Goal: Transaction & Acquisition: Book appointment/travel/reservation

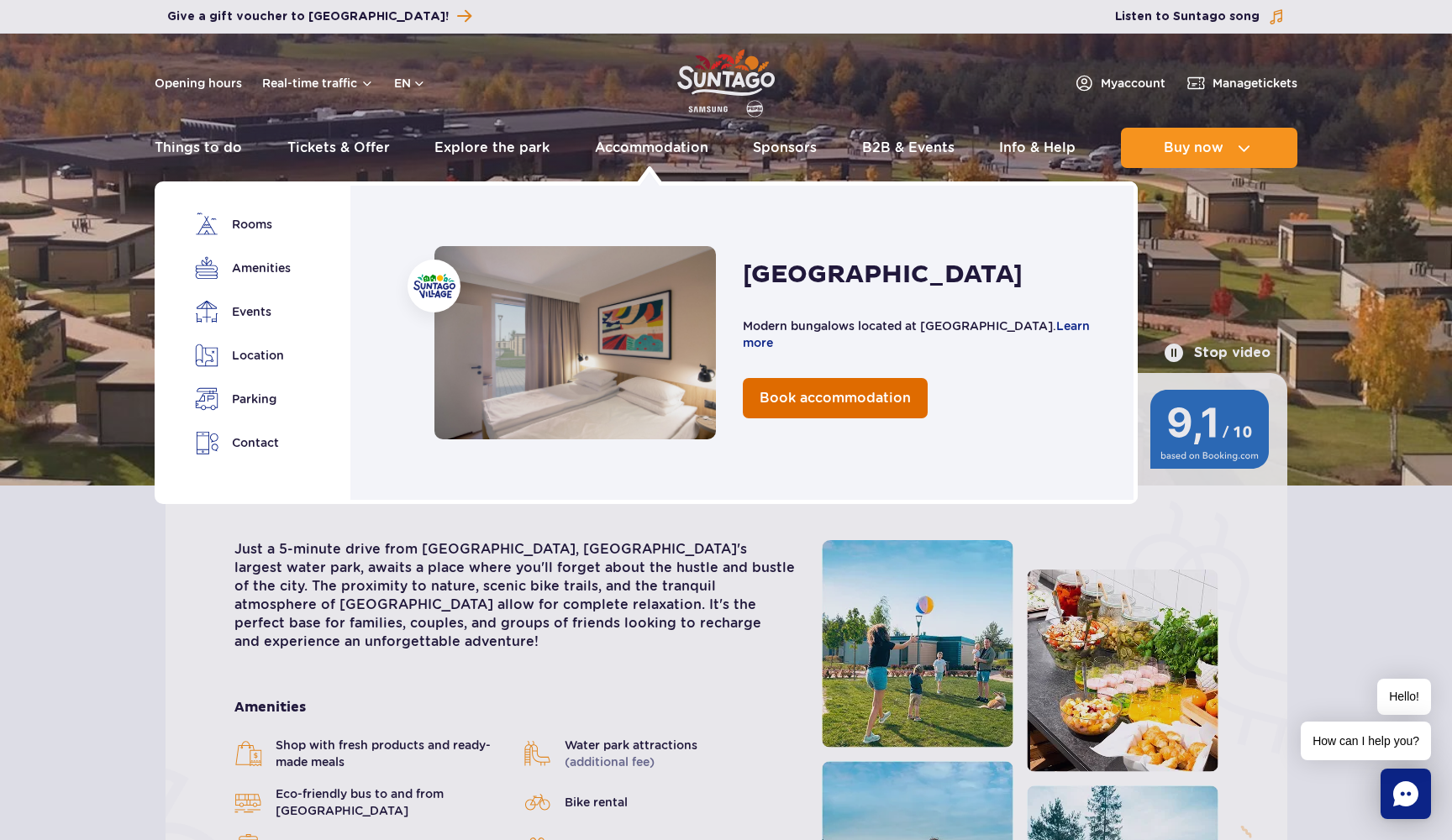
click at [796, 408] on link "Book accommodation" at bounding box center [835, 398] width 185 height 41
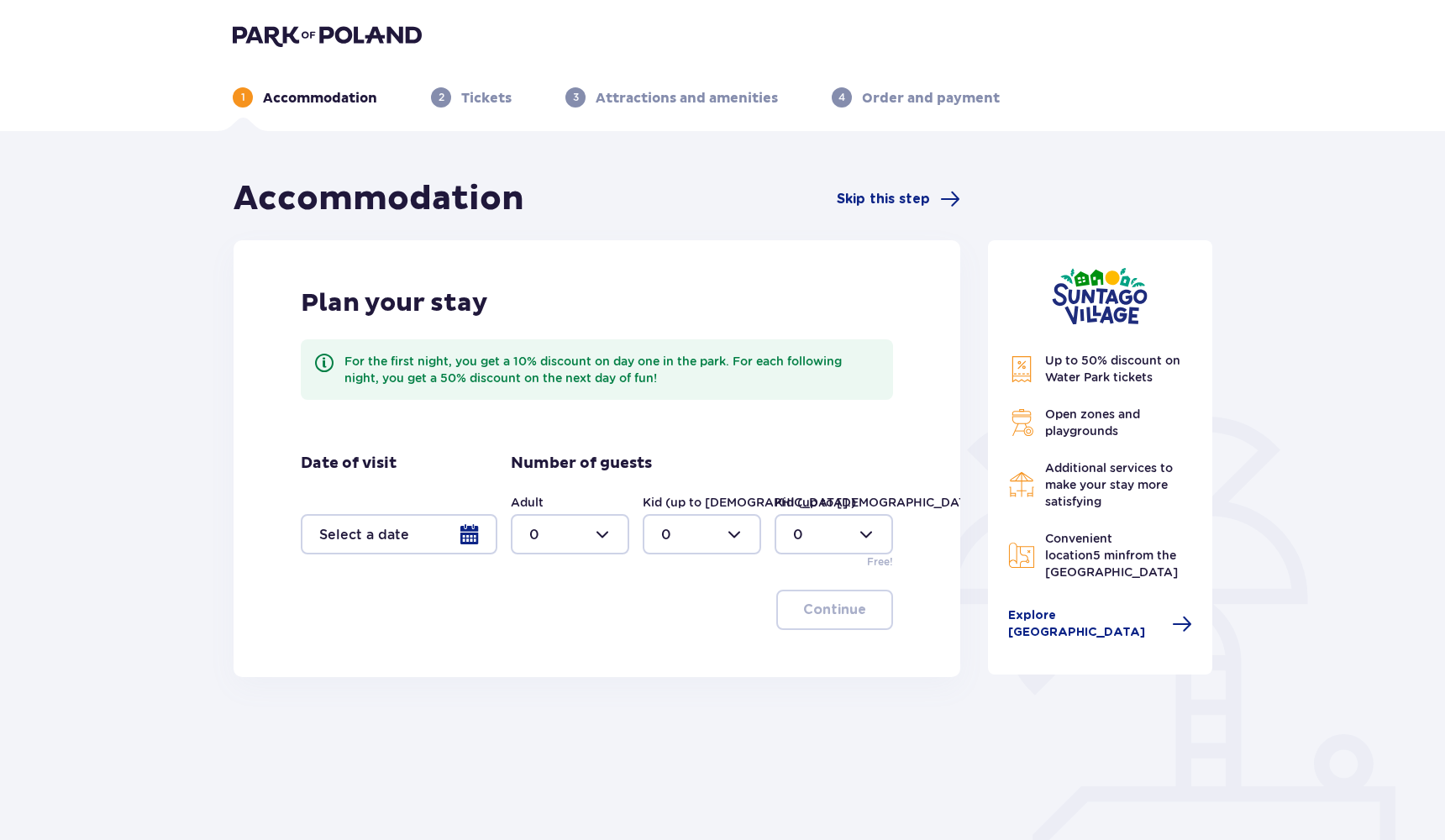
click at [604, 540] on div at bounding box center [569, 534] width 118 height 41
click at [550, 661] on div "2" at bounding box center [570, 656] width 82 height 19
type input "2"
click at [466, 546] on div at bounding box center [399, 534] width 197 height 41
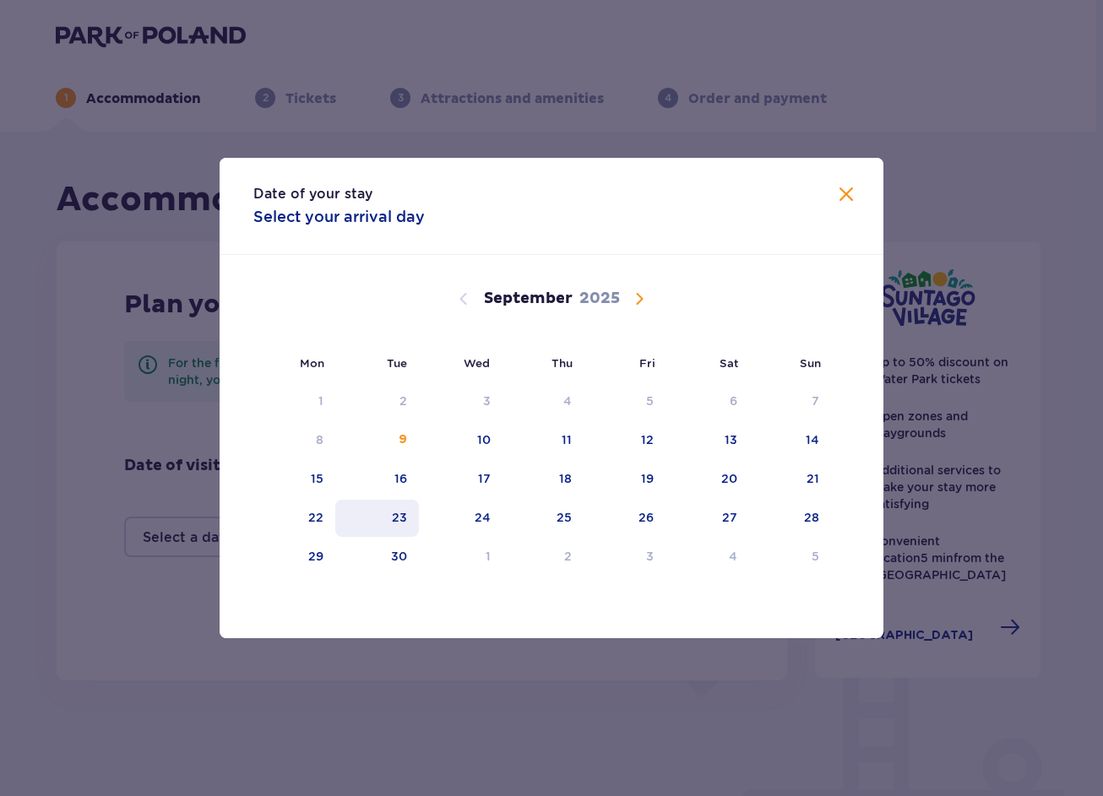
click at [389, 512] on div "23" at bounding box center [377, 518] width 84 height 37
click at [491, 517] on div "24" at bounding box center [461, 518] width 84 height 37
type input "23.09.25 - 24.09.25"
type input "0"
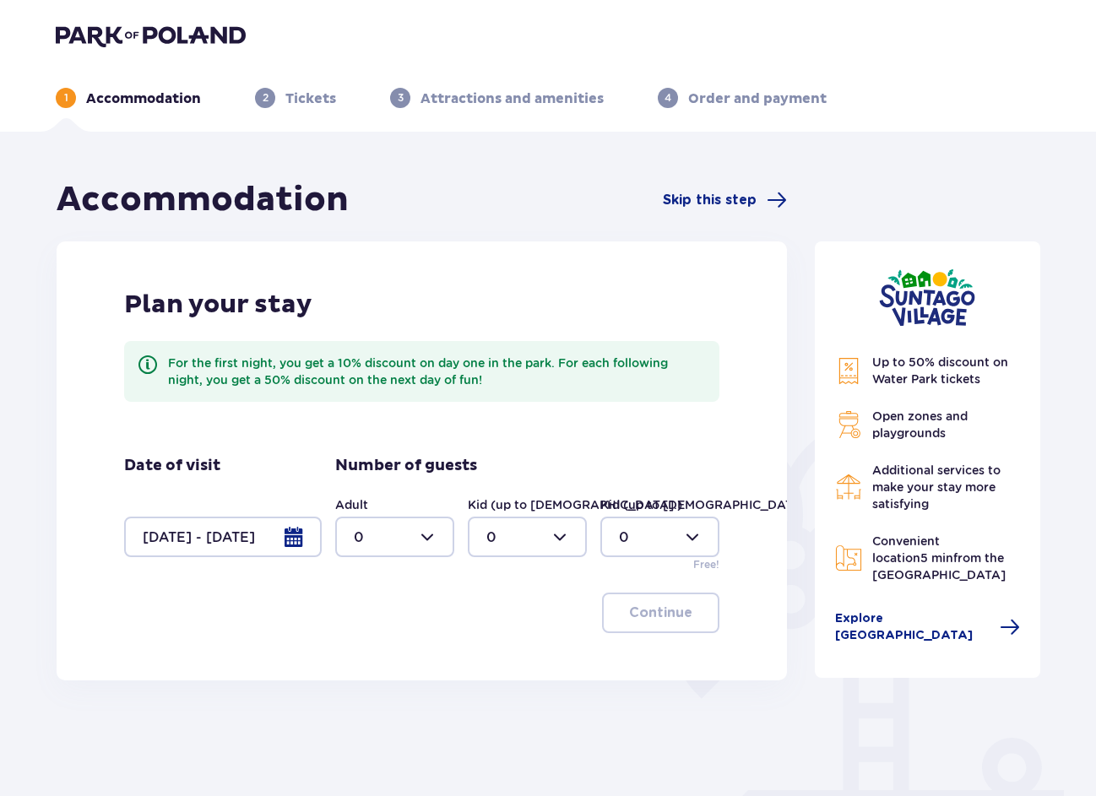
click at [263, 556] on div at bounding box center [223, 537] width 198 height 41
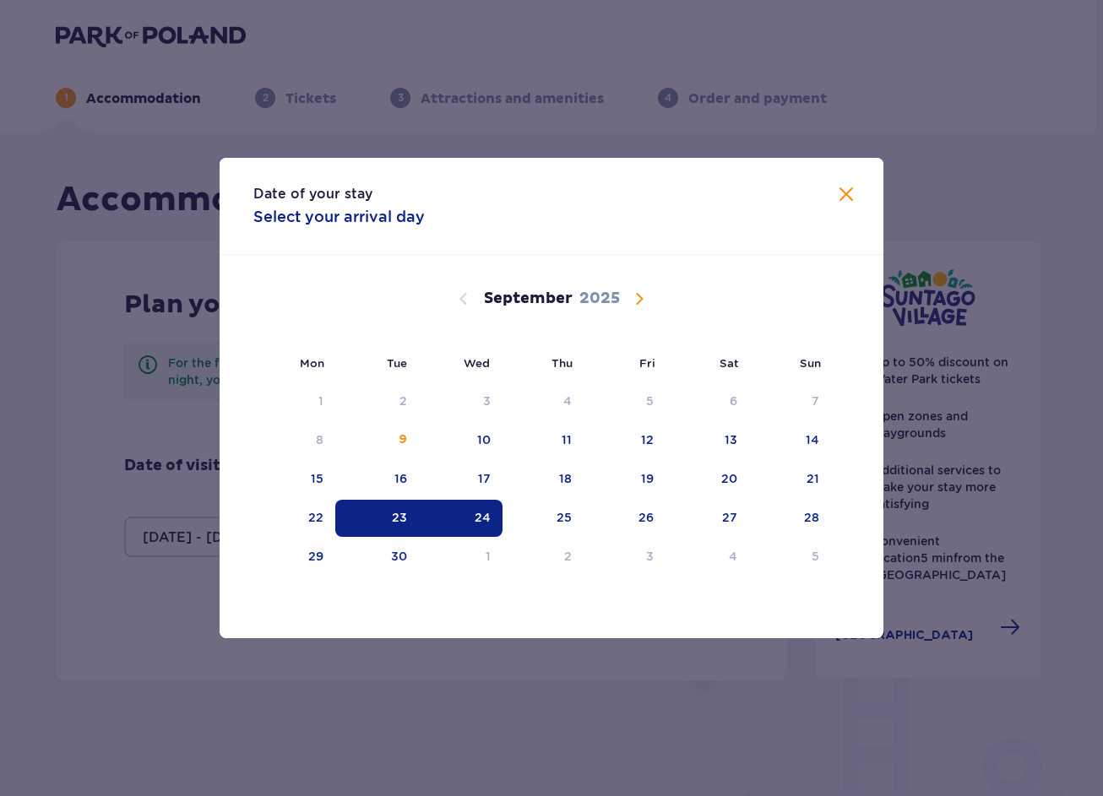
click at [479, 512] on div "24" at bounding box center [482, 517] width 16 height 17
click at [554, 513] on div "25" at bounding box center [543, 518] width 82 height 37
type input "24.09.25 - 25.09.25"
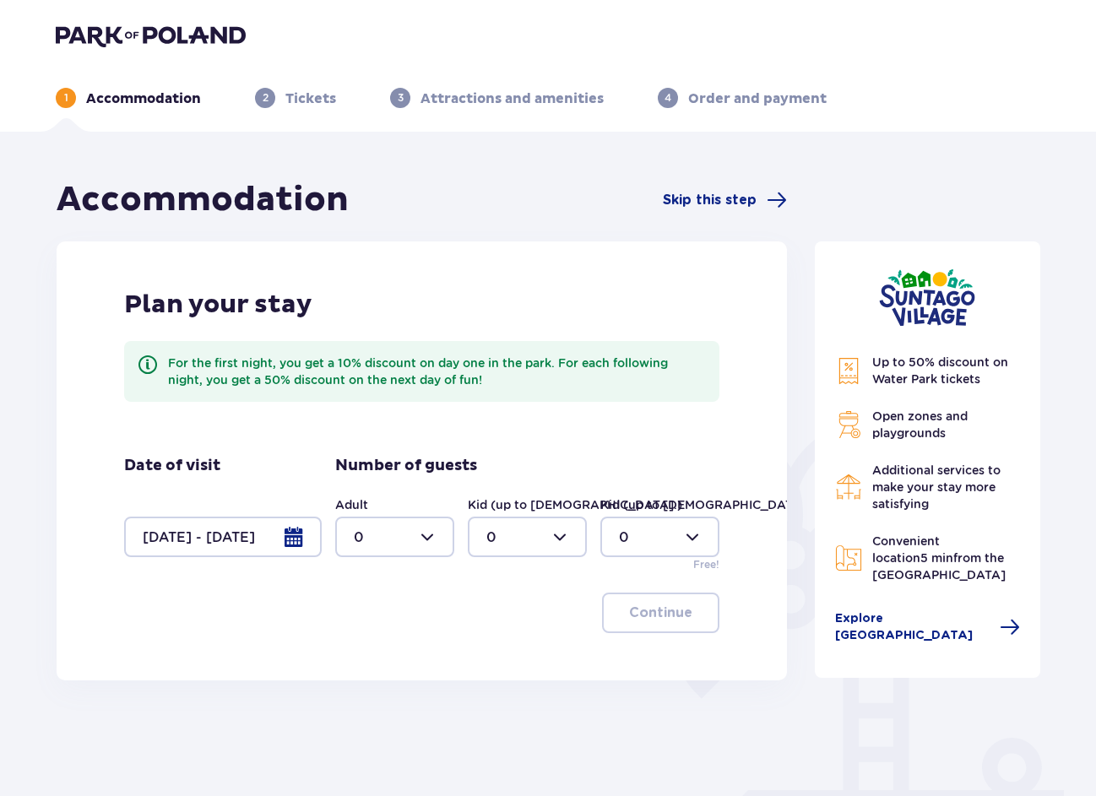
click at [441, 532] on div at bounding box center [394, 537] width 119 height 41
click at [381, 655] on div "2" at bounding box center [395, 659] width 82 height 19
type input "2"
click at [661, 610] on p "Continue" at bounding box center [660, 613] width 63 height 19
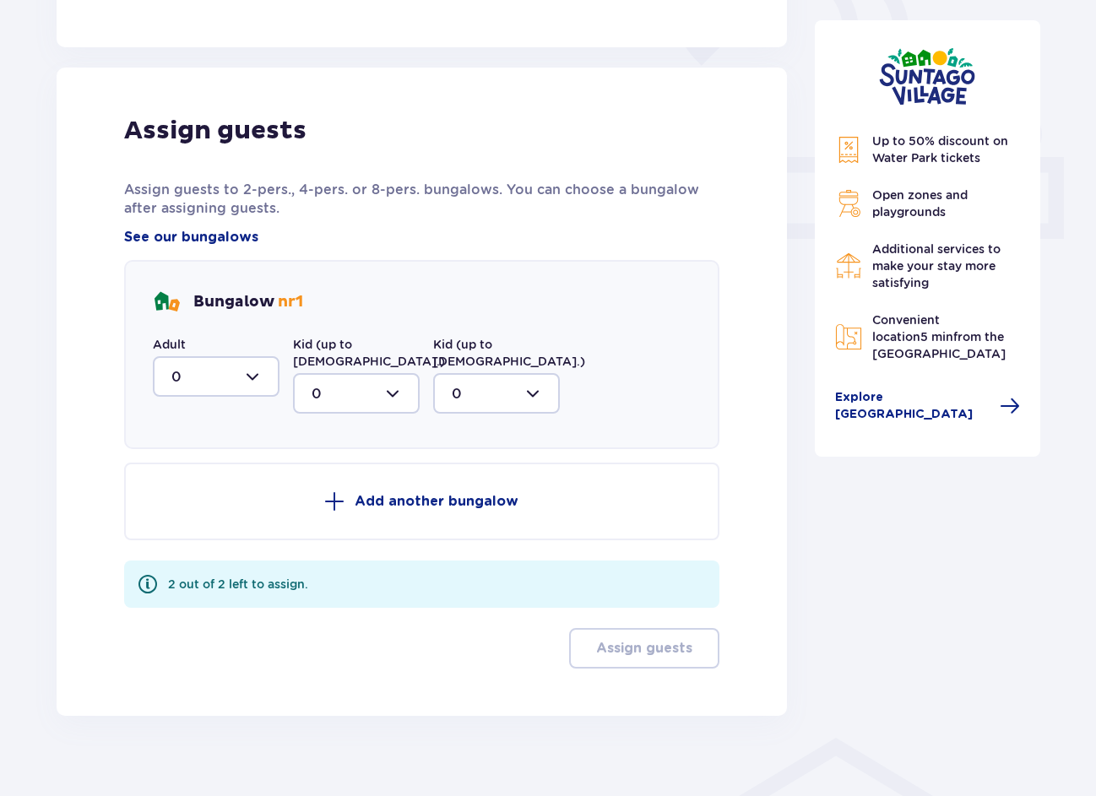
scroll to position [637, 0]
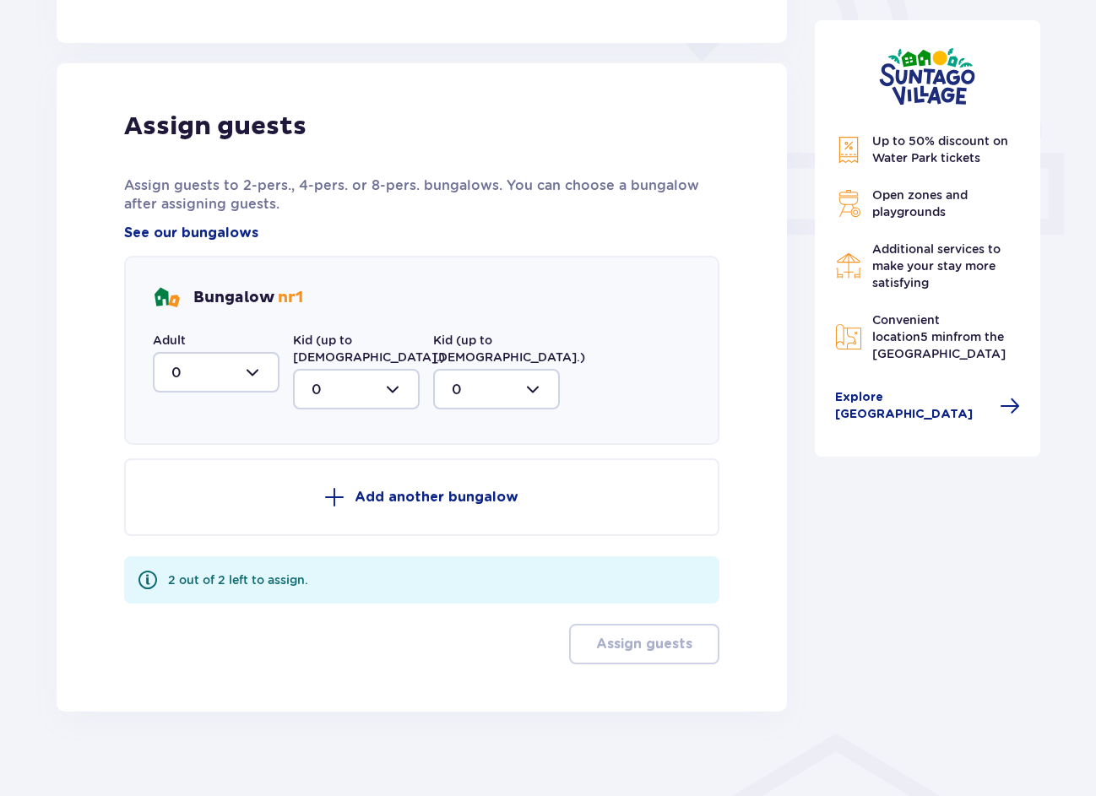
click at [268, 374] on div at bounding box center [216, 372] width 127 height 41
click at [252, 491] on div "2" at bounding box center [215, 494] width 89 height 19
type input "2"
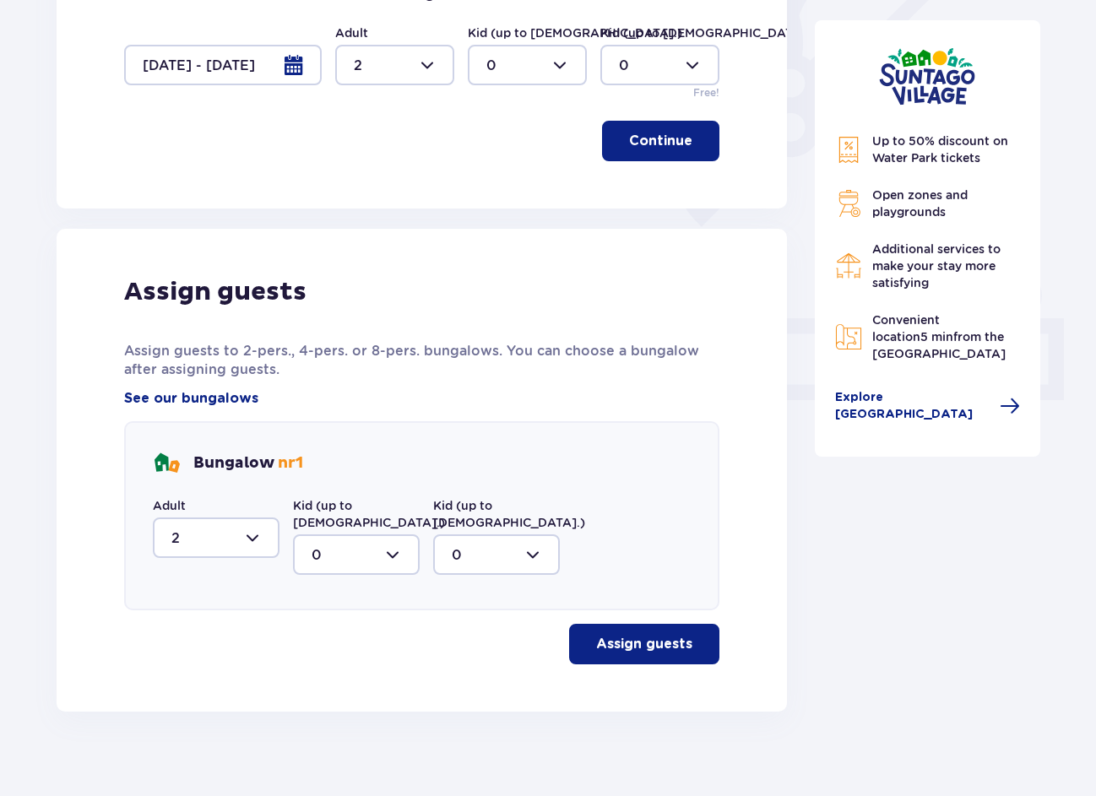
click at [627, 635] on p "Assign guests" at bounding box center [644, 644] width 96 height 19
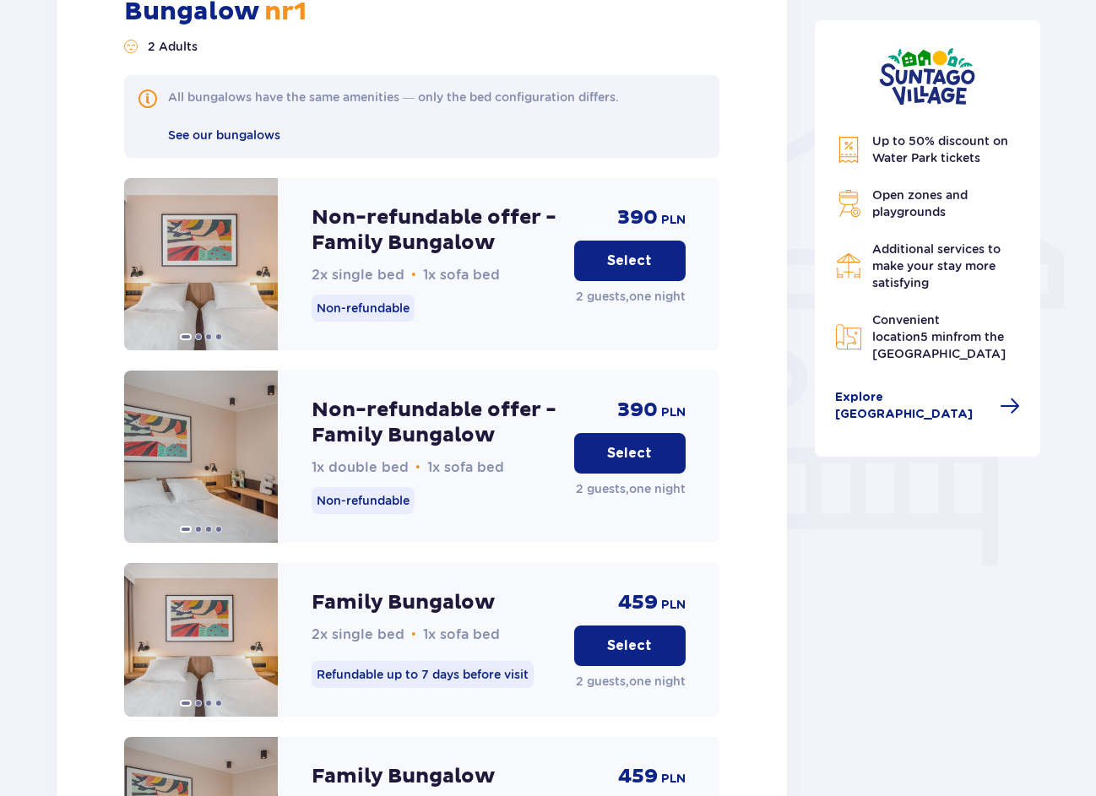
scroll to position [1264, 0]
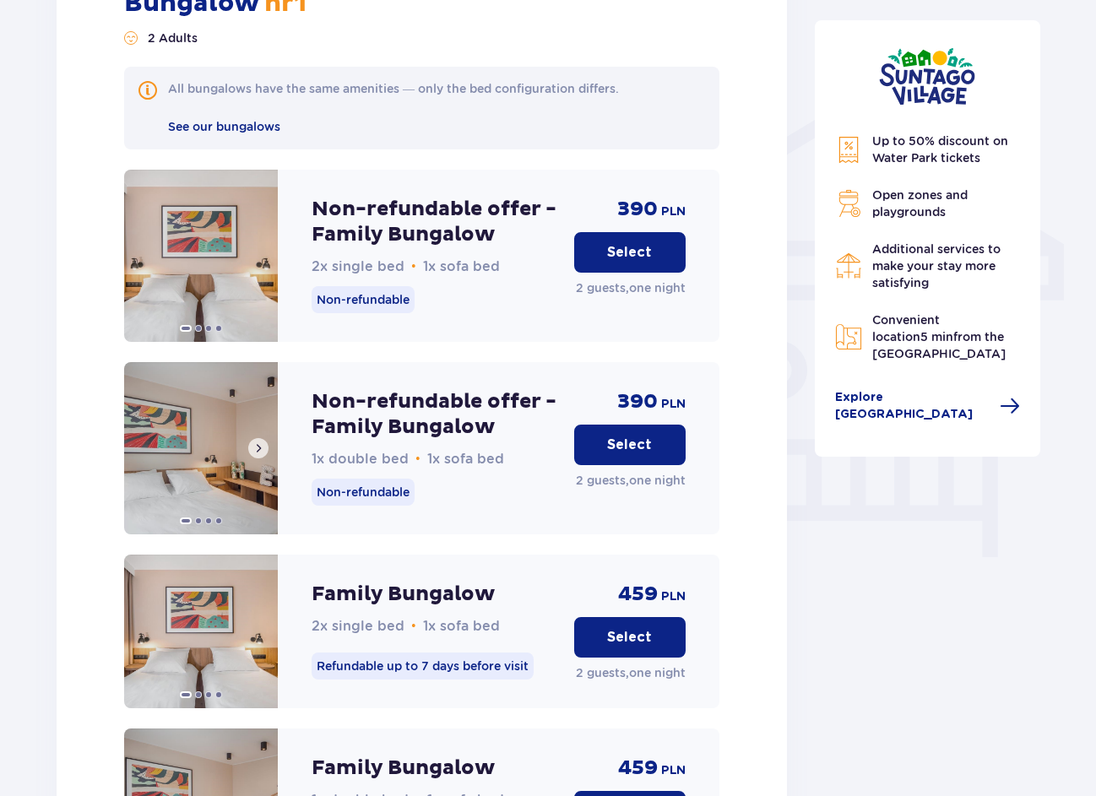
click at [260, 442] on span at bounding box center [259, 449] width 14 height 14
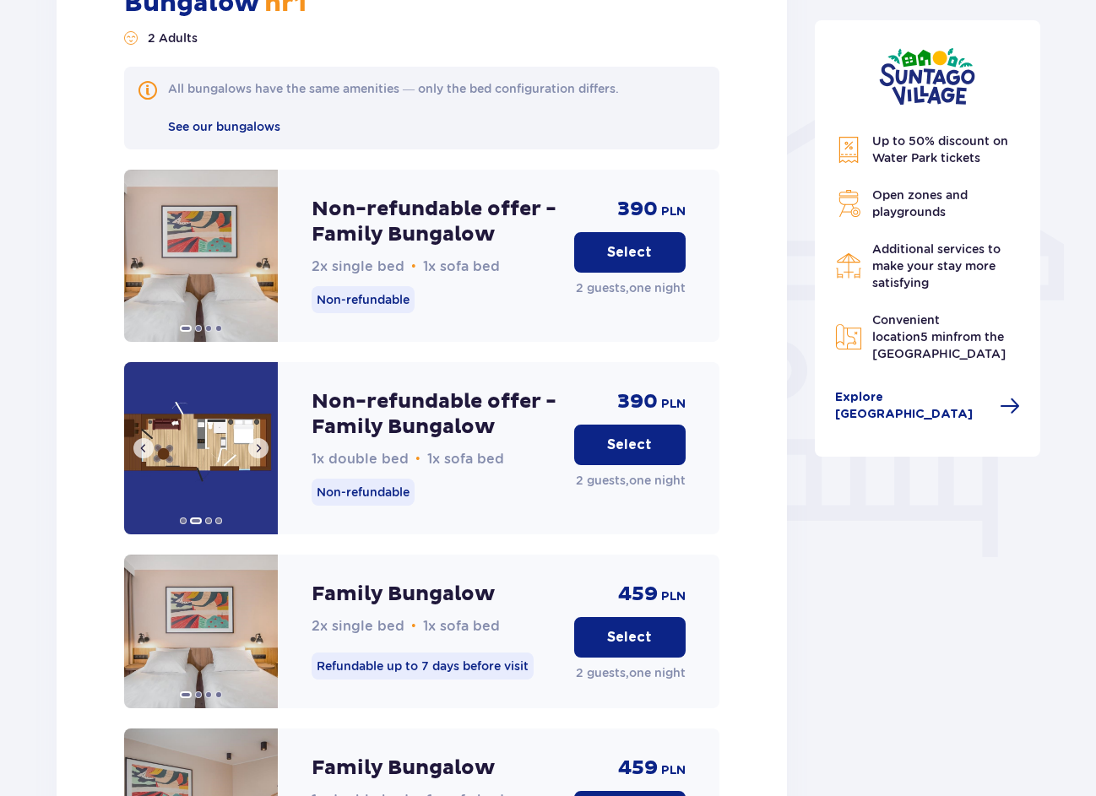
click at [260, 442] on span at bounding box center [259, 449] width 14 height 14
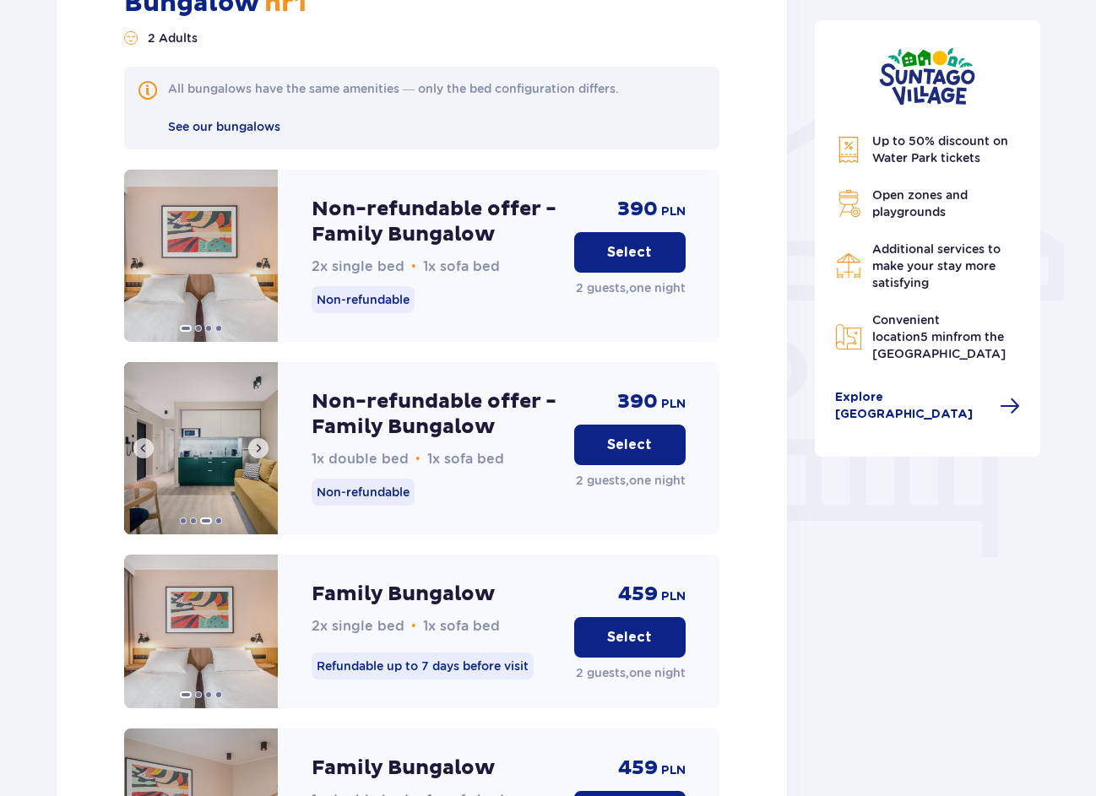
click at [260, 442] on span at bounding box center [259, 449] width 14 height 14
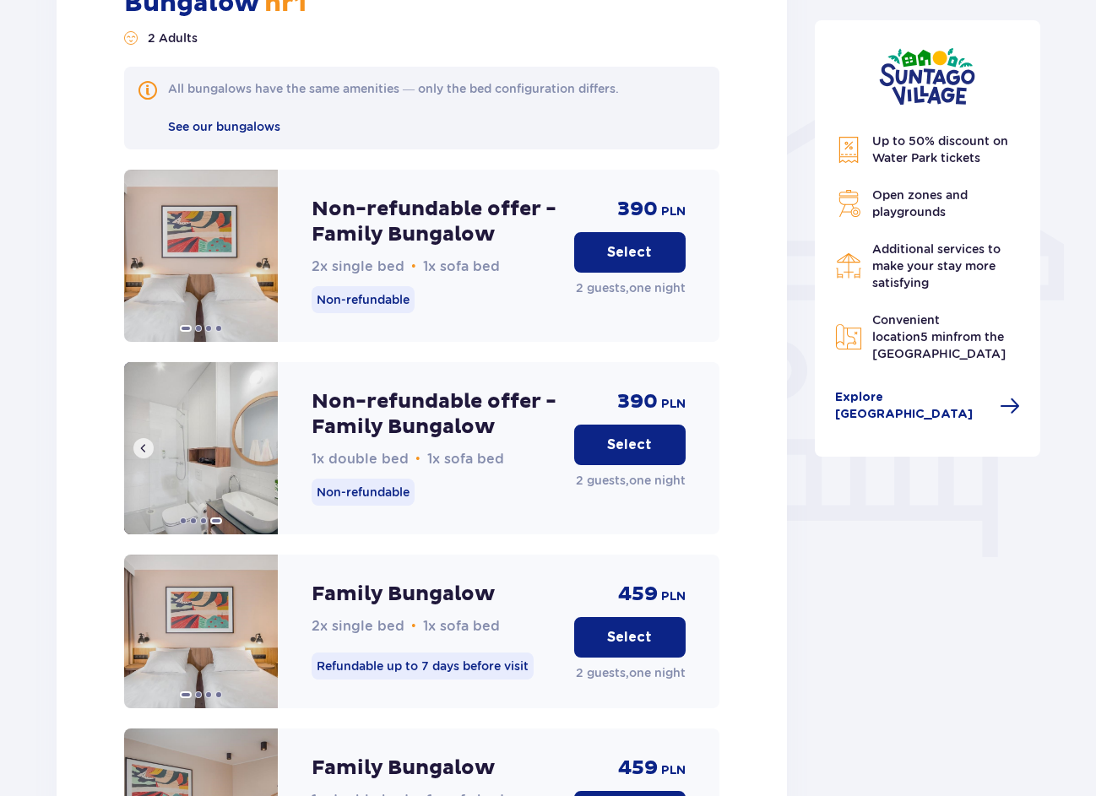
click at [260, 432] on img at bounding box center [201, 448] width 154 height 172
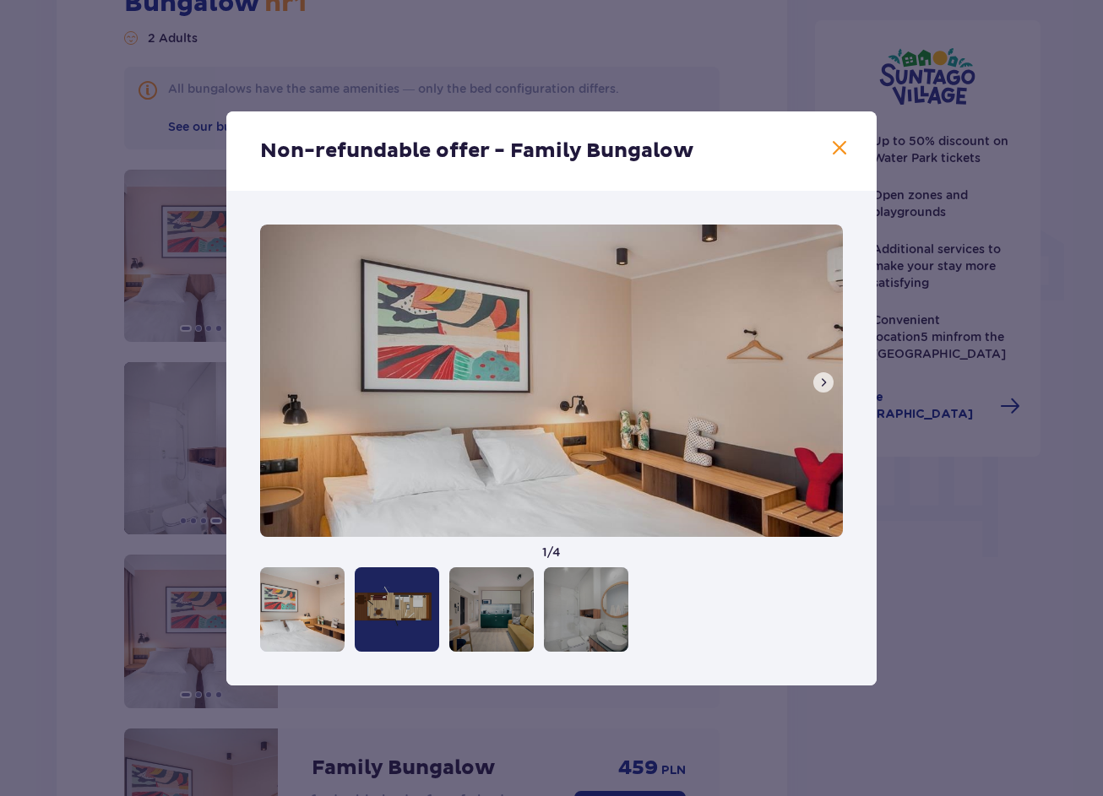
click at [824, 381] on span at bounding box center [823, 383] width 14 height 14
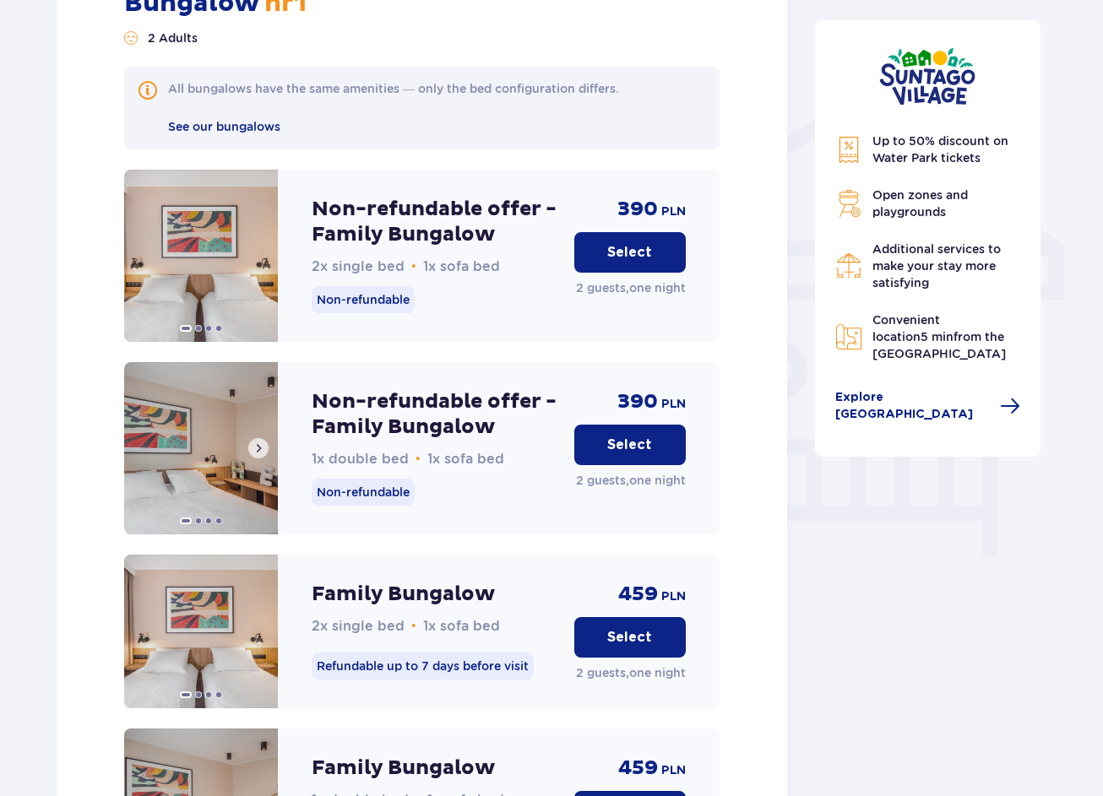
click at [231, 425] on img at bounding box center [201, 448] width 154 height 172
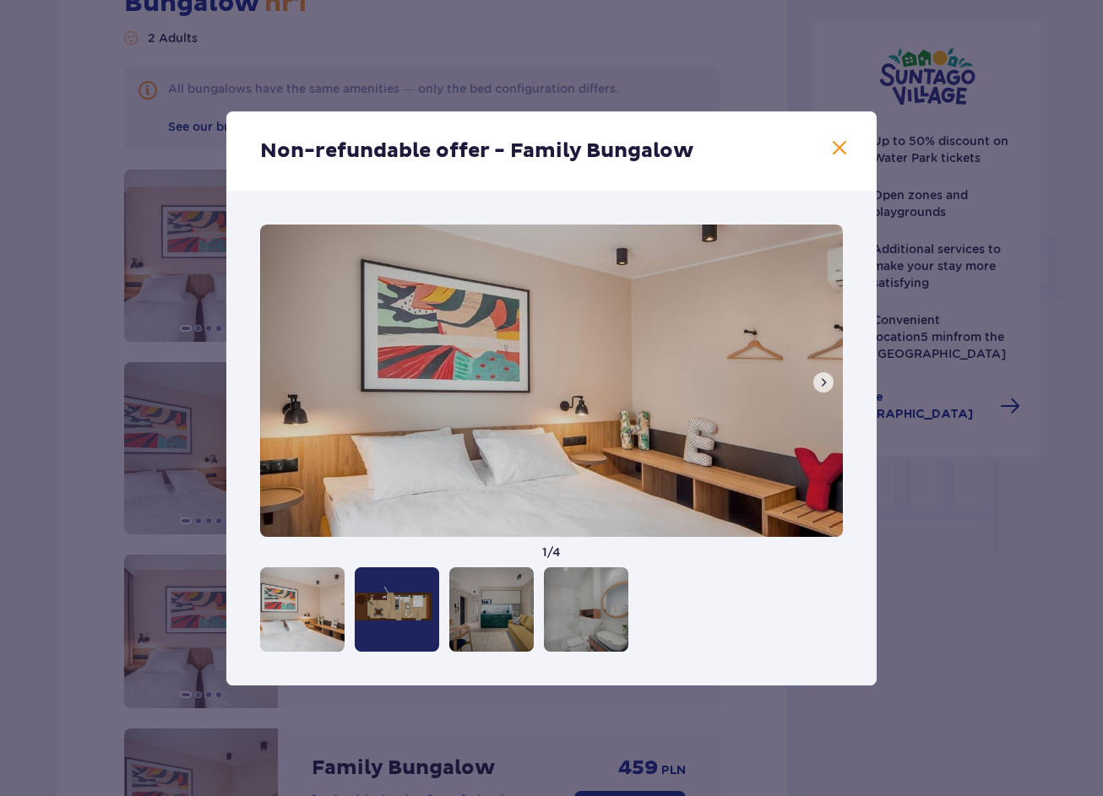
click at [830, 383] on button at bounding box center [823, 382] width 20 height 20
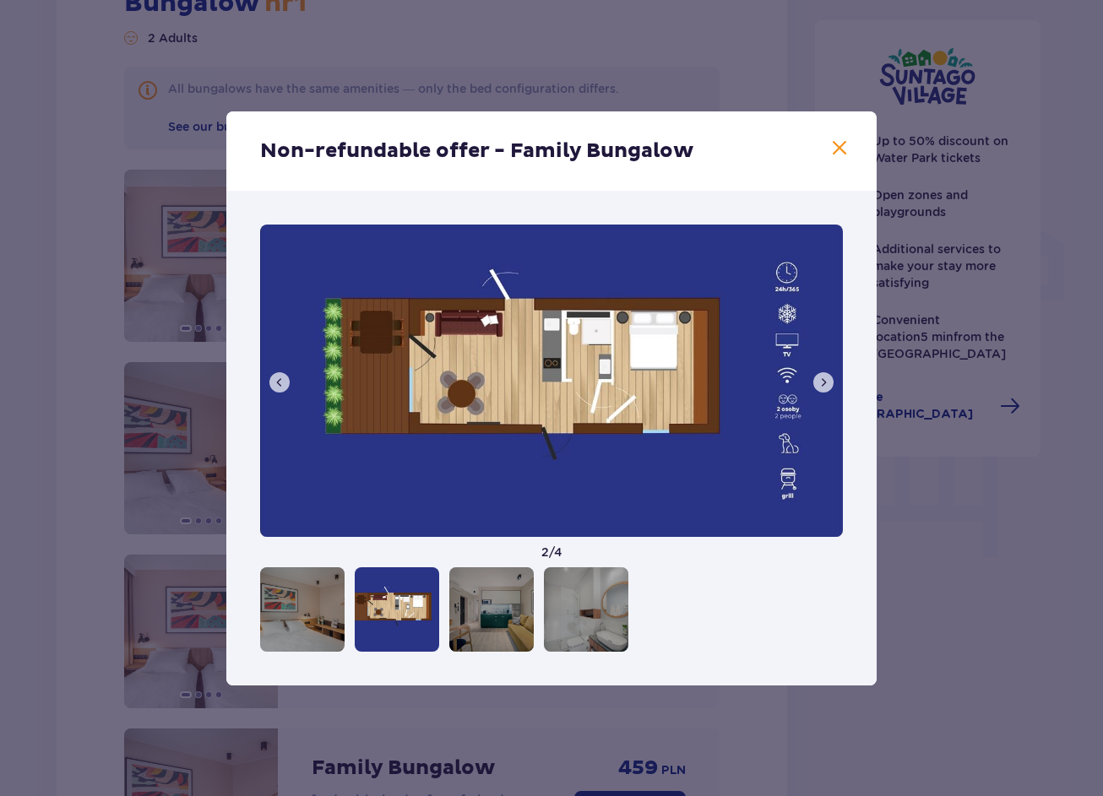
click at [830, 383] on button at bounding box center [823, 382] width 20 height 20
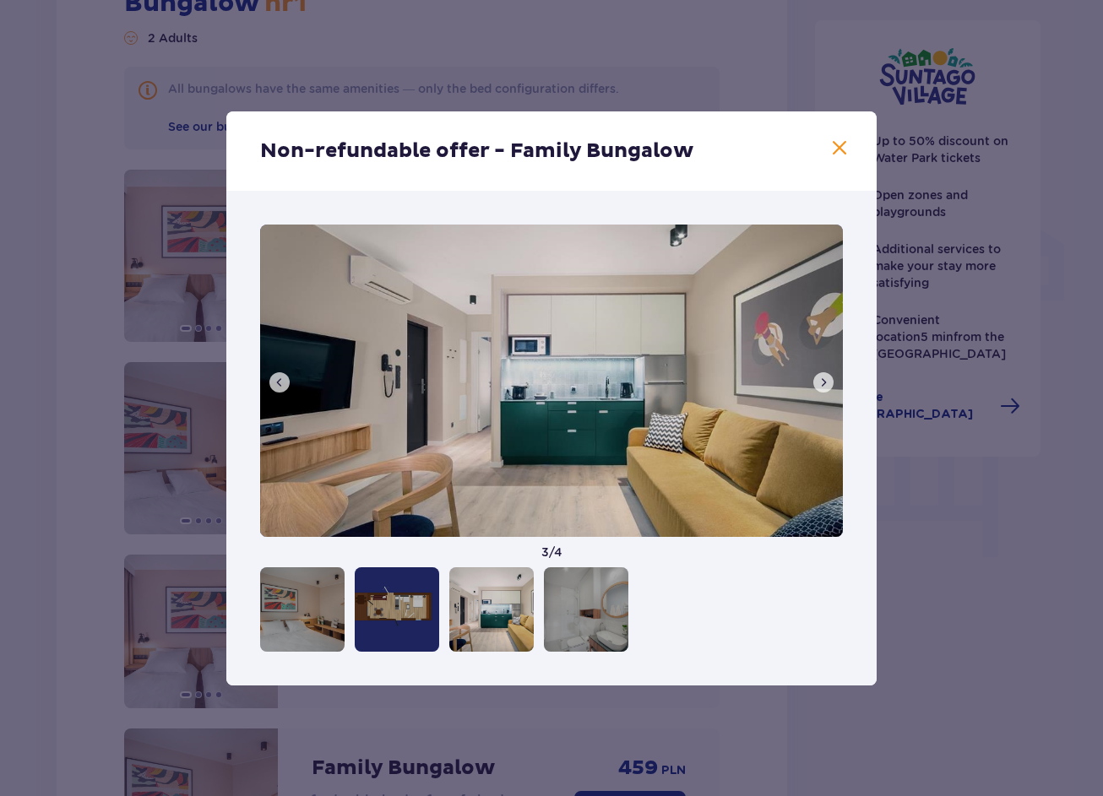
click at [830, 384] on button at bounding box center [823, 382] width 20 height 20
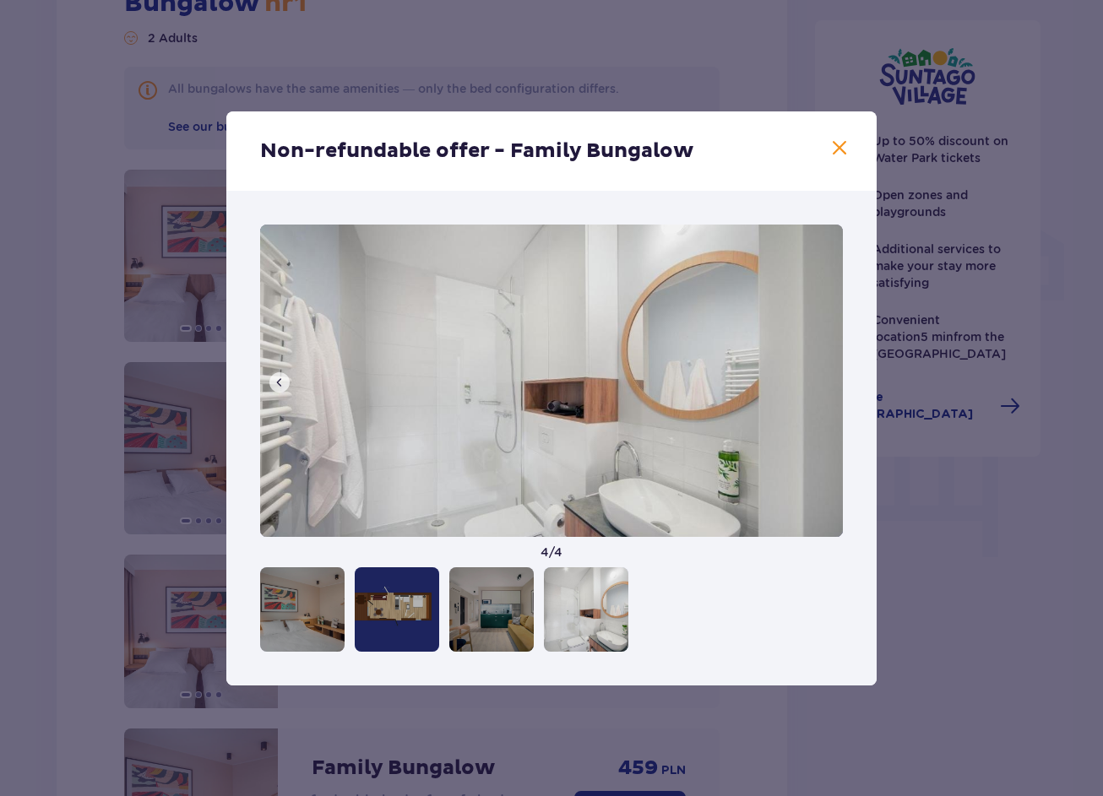
click at [827, 137] on div "Non-refundable offer - Family Bungalow" at bounding box center [551, 150] width 650 height 79
click at [833, 154] on span at bounding box center [839, 148] width 20 height 20
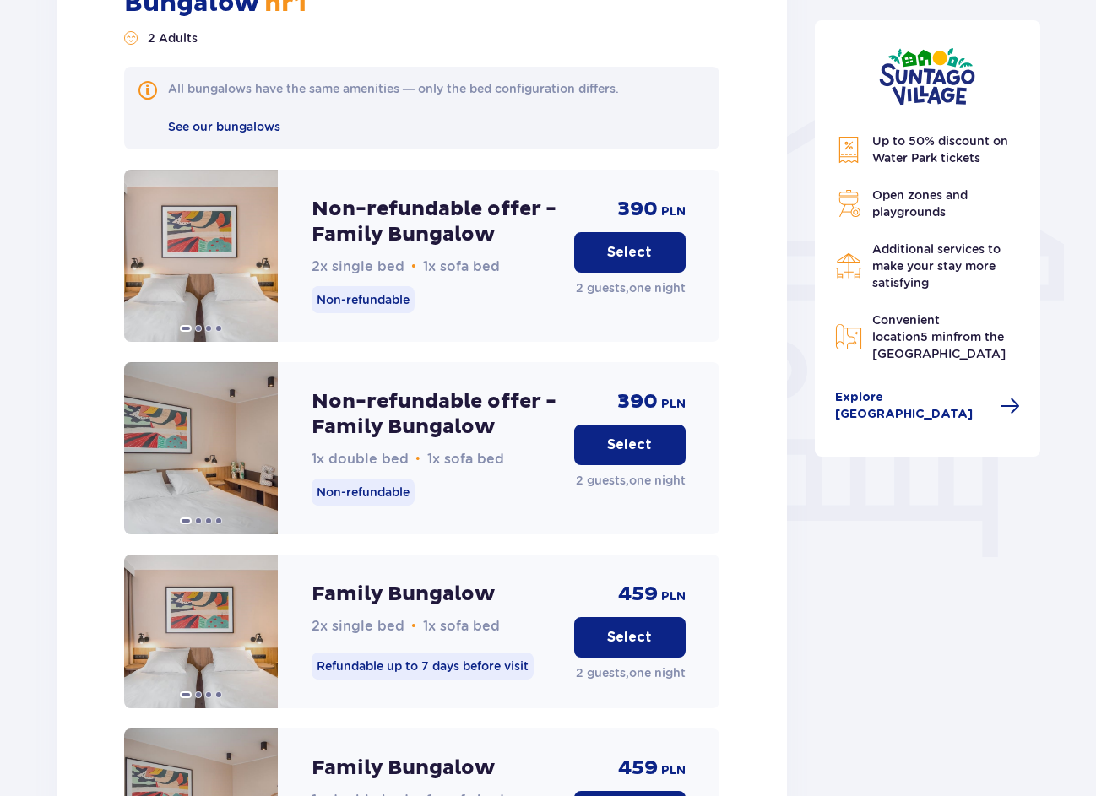
click at [642, 436] on p "Select" at bounding box center [629, 445] width 45 height 19
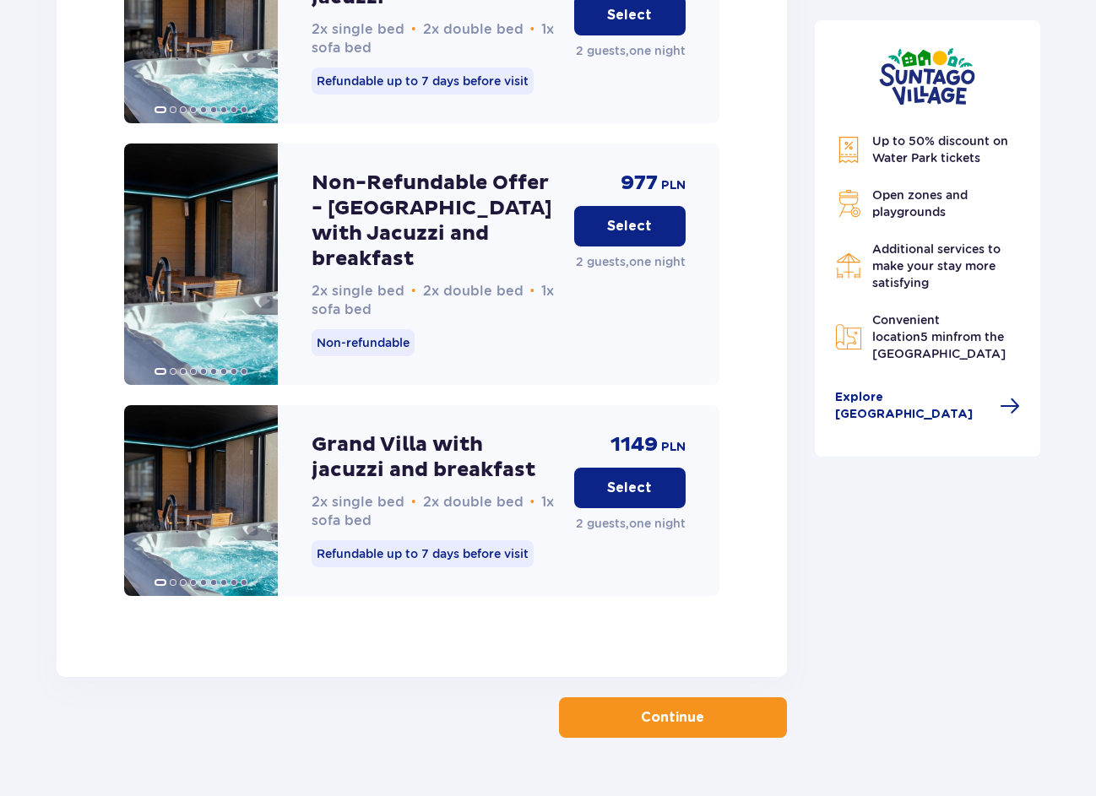
scroll to position [3292, 0]
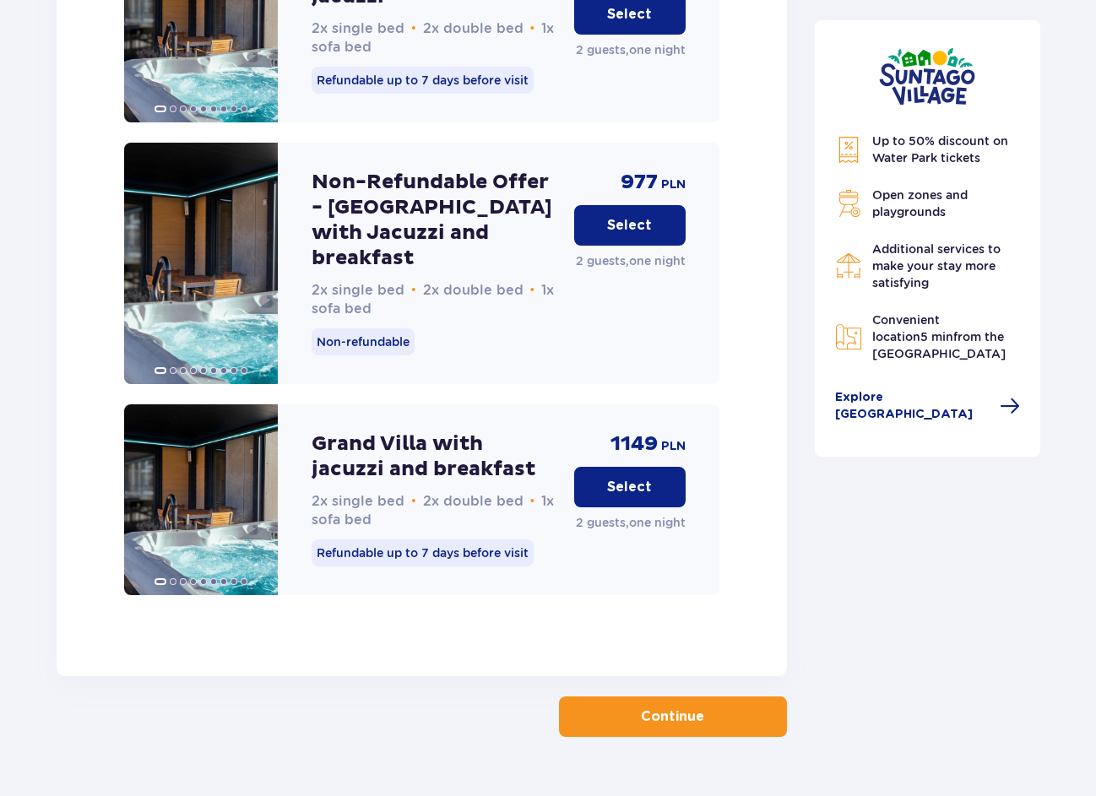
click at [665, 708] on p "Continue" at bounding box center [672, 717] width 63 height 19
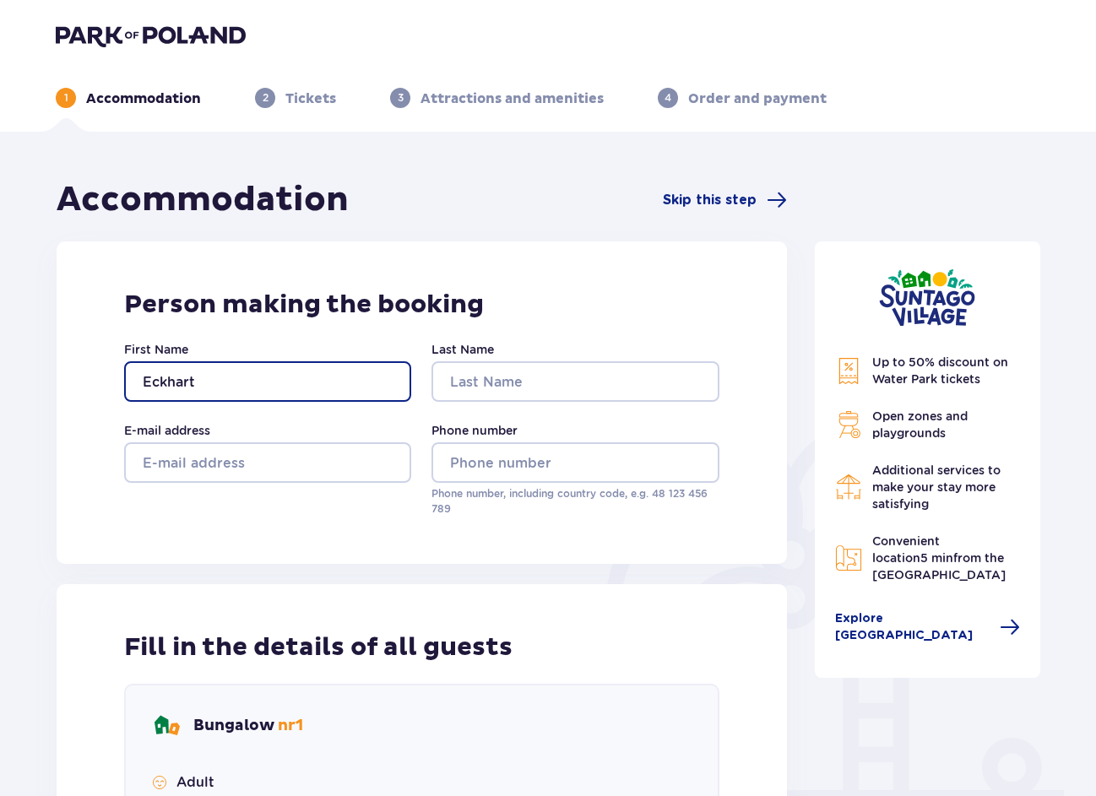
type input "Eckhart"
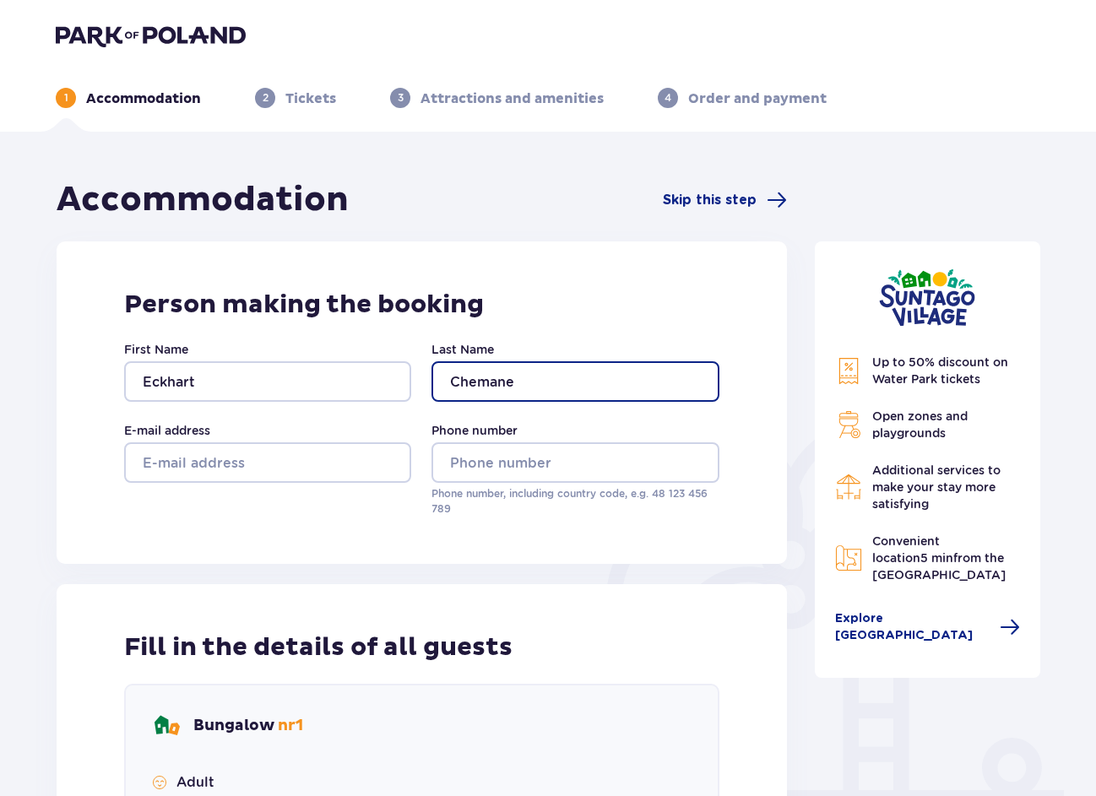
type input "Chemane"
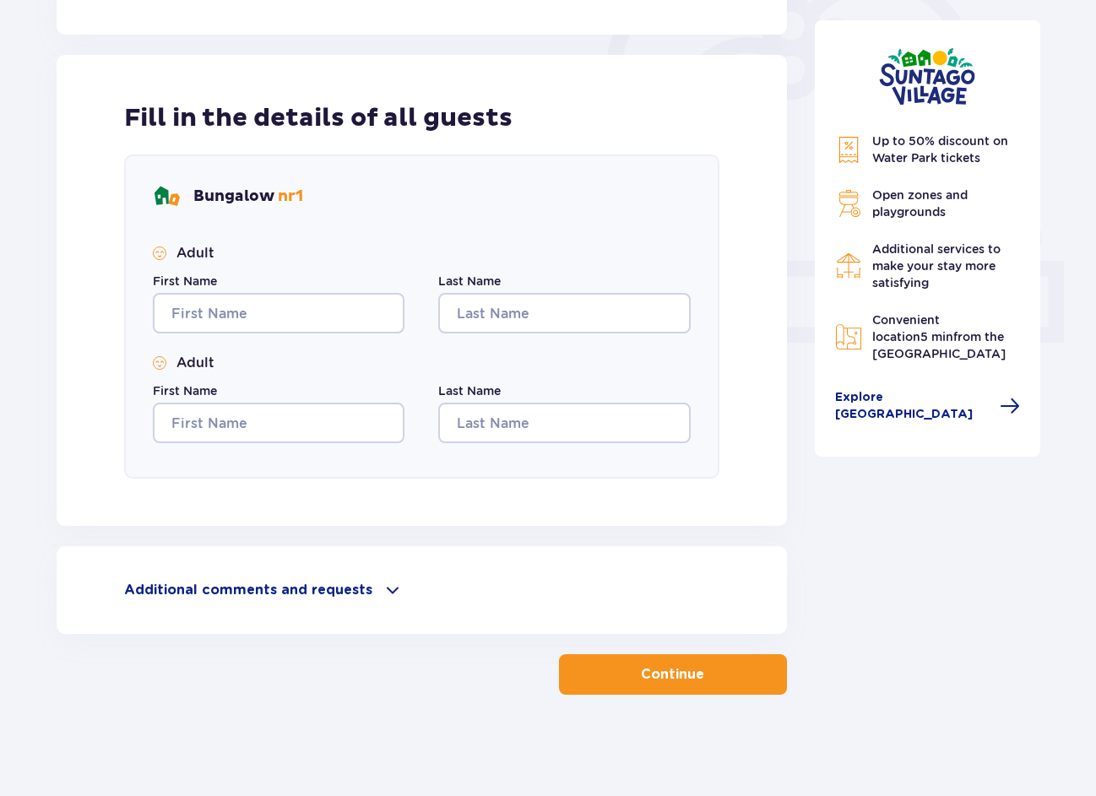
scroll to position [529, 0]
type input "Eckhar"
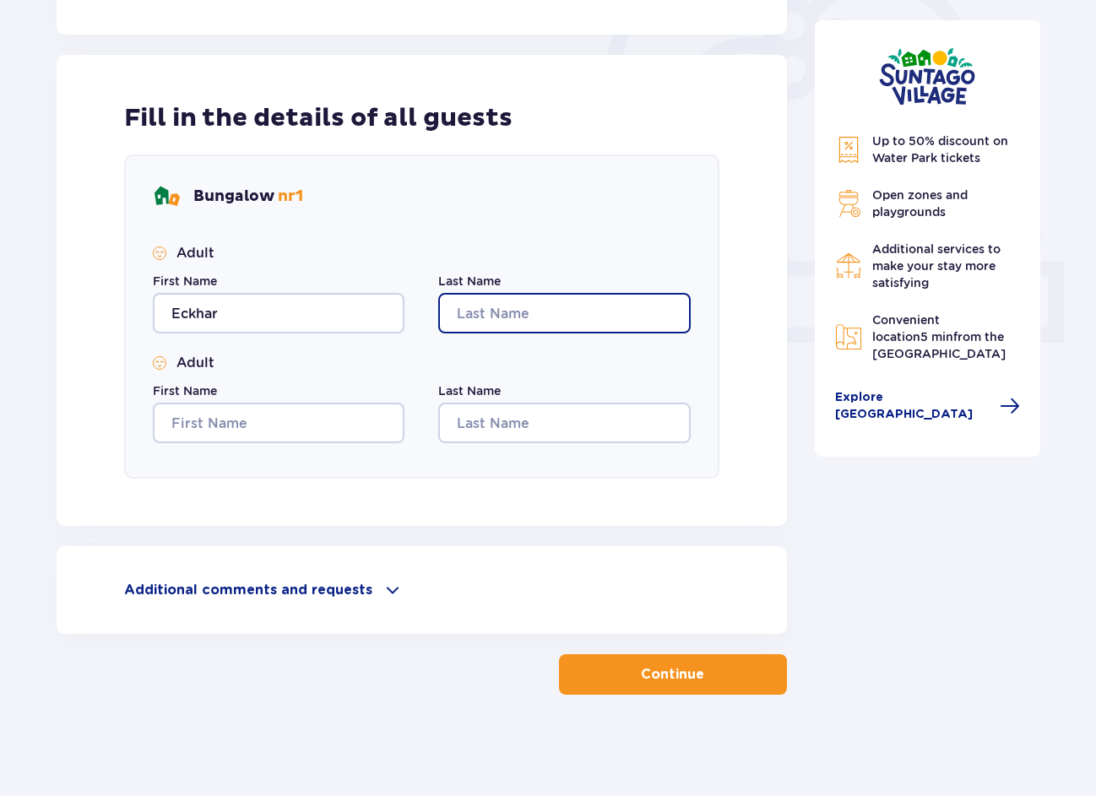
drag, startPoint x: 252, startPoint y: 350, endPoint x: 563, endPoint y: 321, distance: 312.9
type input "Chemane"
click at [641, 677] on p "Continue" at bounding box center [672, 674] width 63 height 19
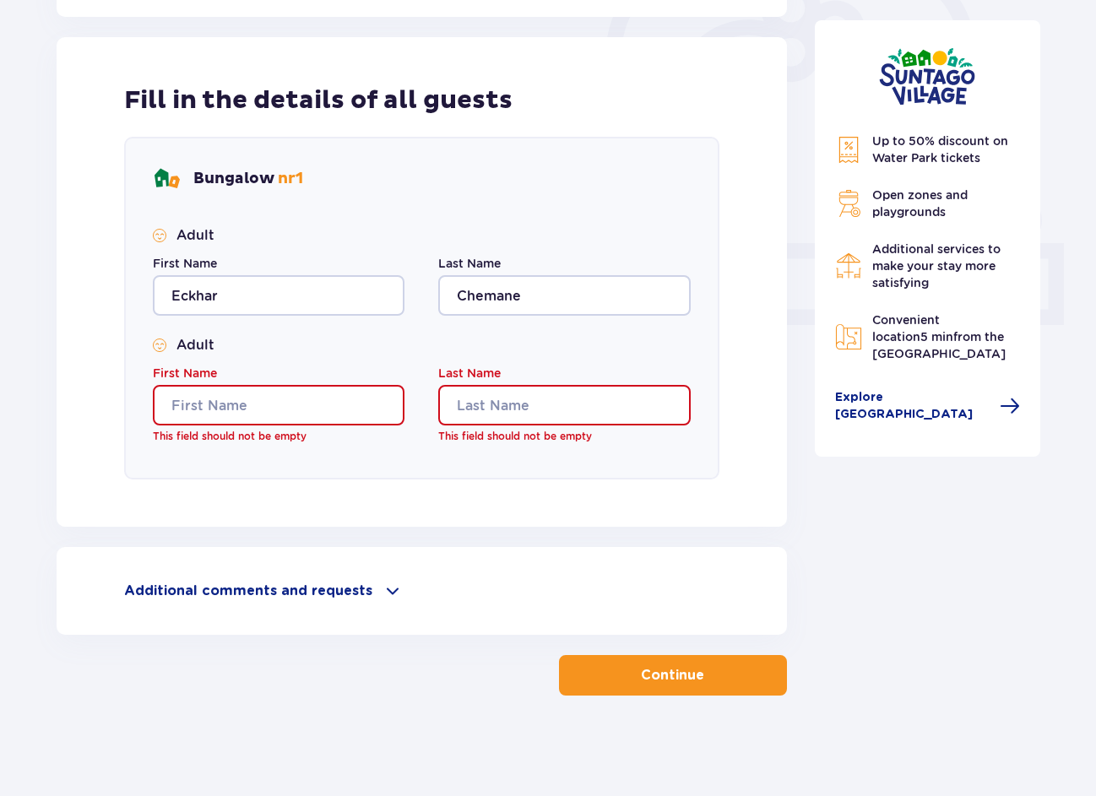
scroll to position [548, 0]
click at [311, 408] on input "First Name" at bounding box center [279, 404] width 252 height 41
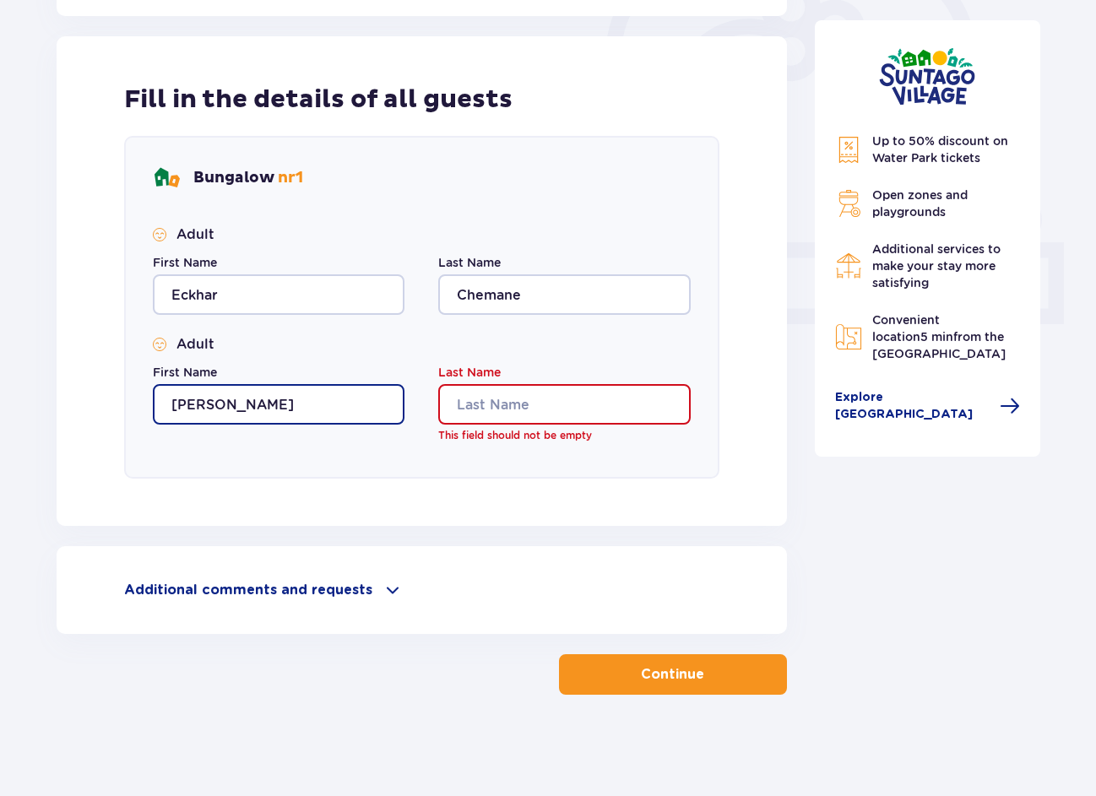
type input "Yolanda"
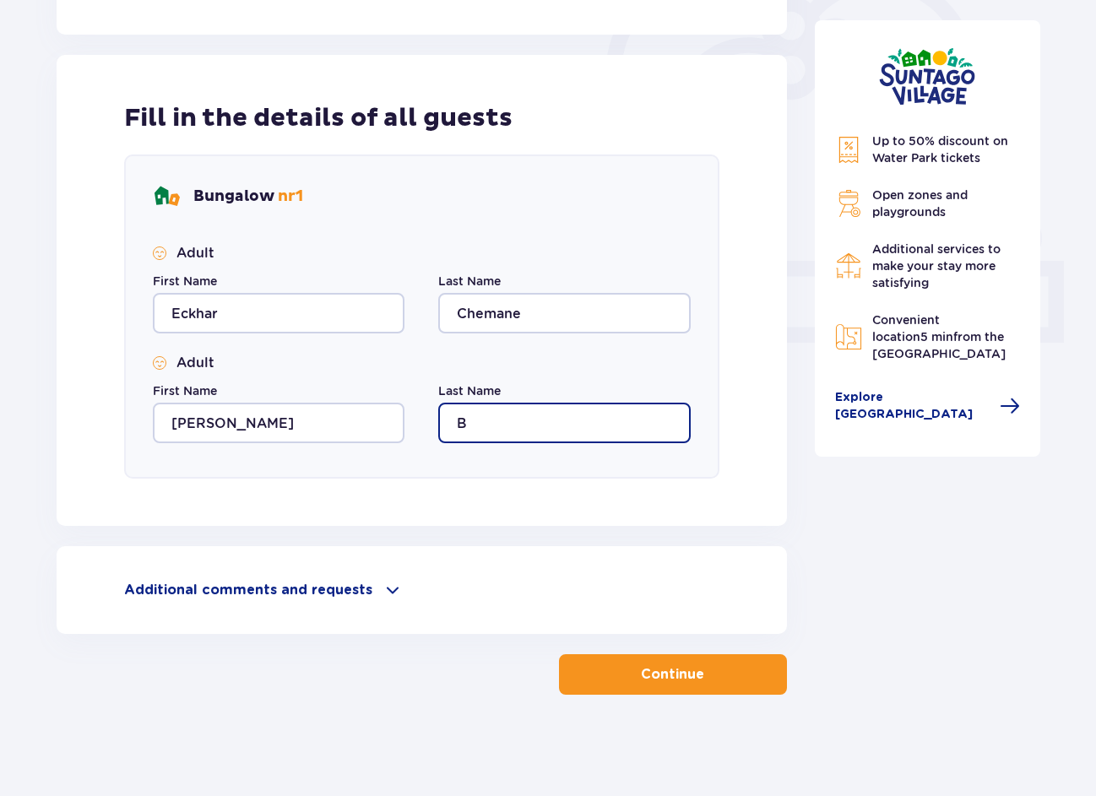
scroll to position [529, 0]
type input "Bacar"
click at [614, 690] on button "Continue" at bounding box center [673, 674] width 228 height 41
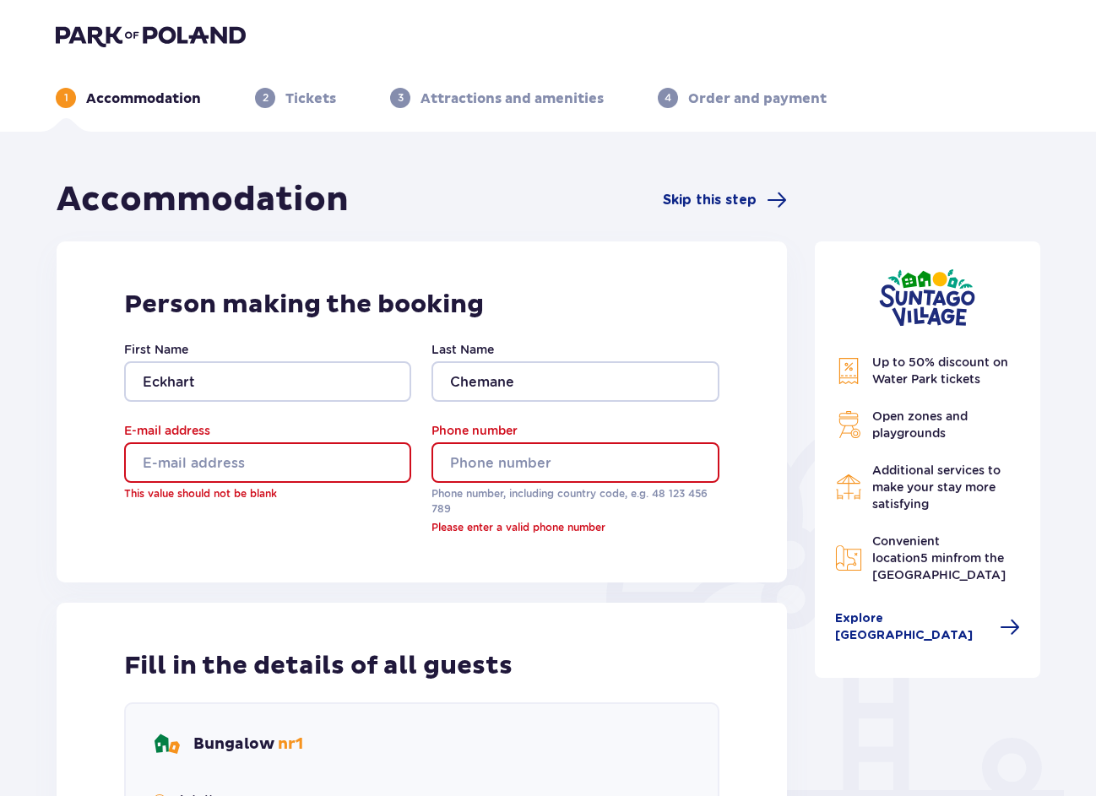
scroll to position [0, 0]
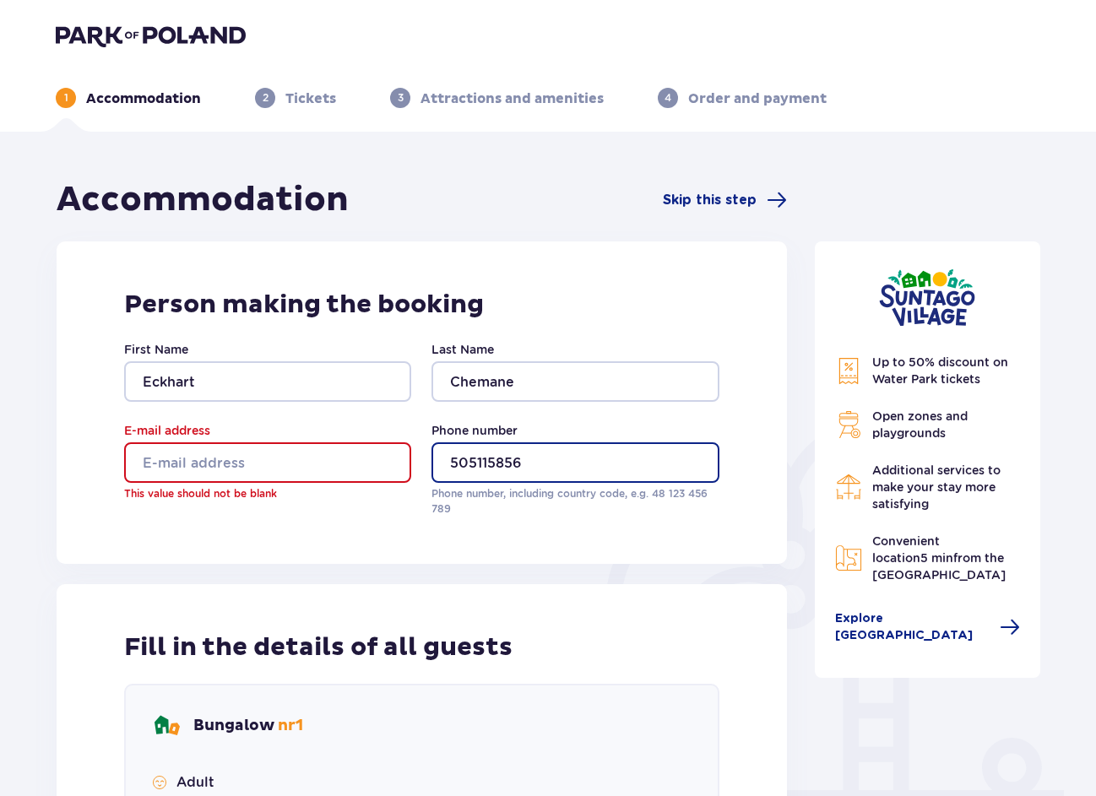
type input "505115856"
click at [340, 474] on input "E-mail address" at bounding box center [267, 462] width 287 height 41
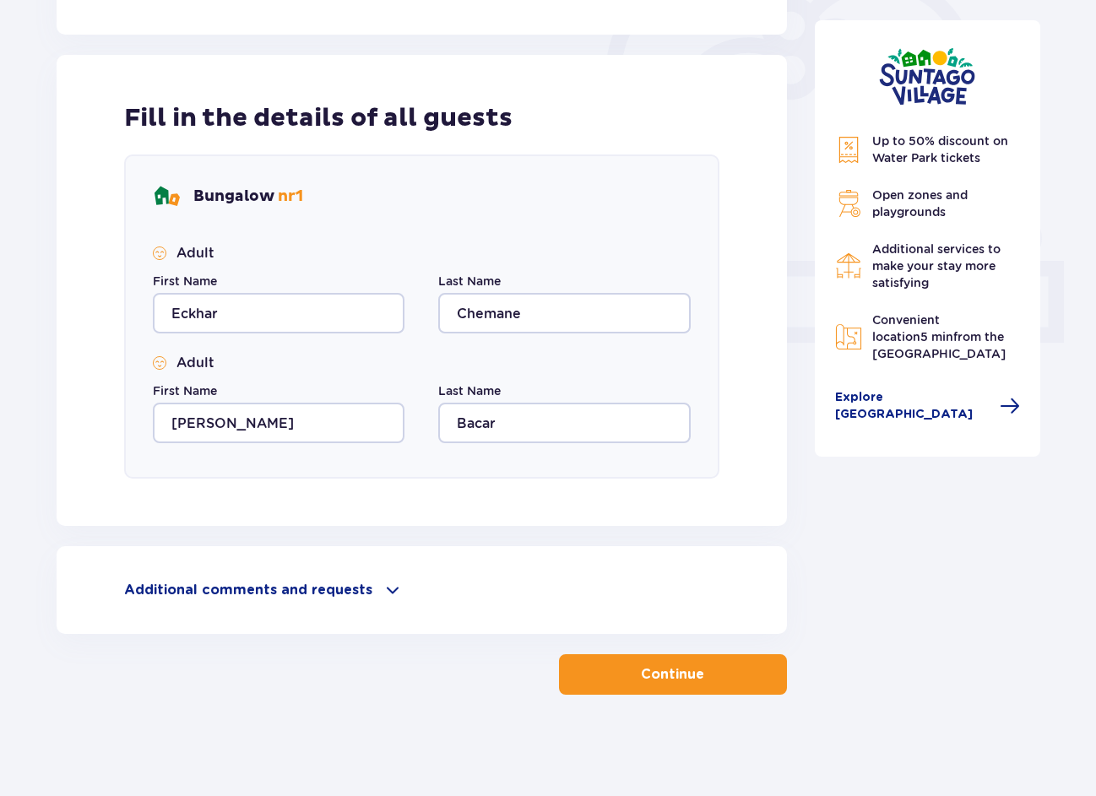
type input "hartmind14@gmail.com"
click at [619, 649] on div "Accommodation Skip this step Person making the booking First Name Eckhart Last …" at bounding box center [422, 172] width 730 height 1045
click at [624, 670] on button "Continue" at bounding box center [673, 674] width 228 height 41
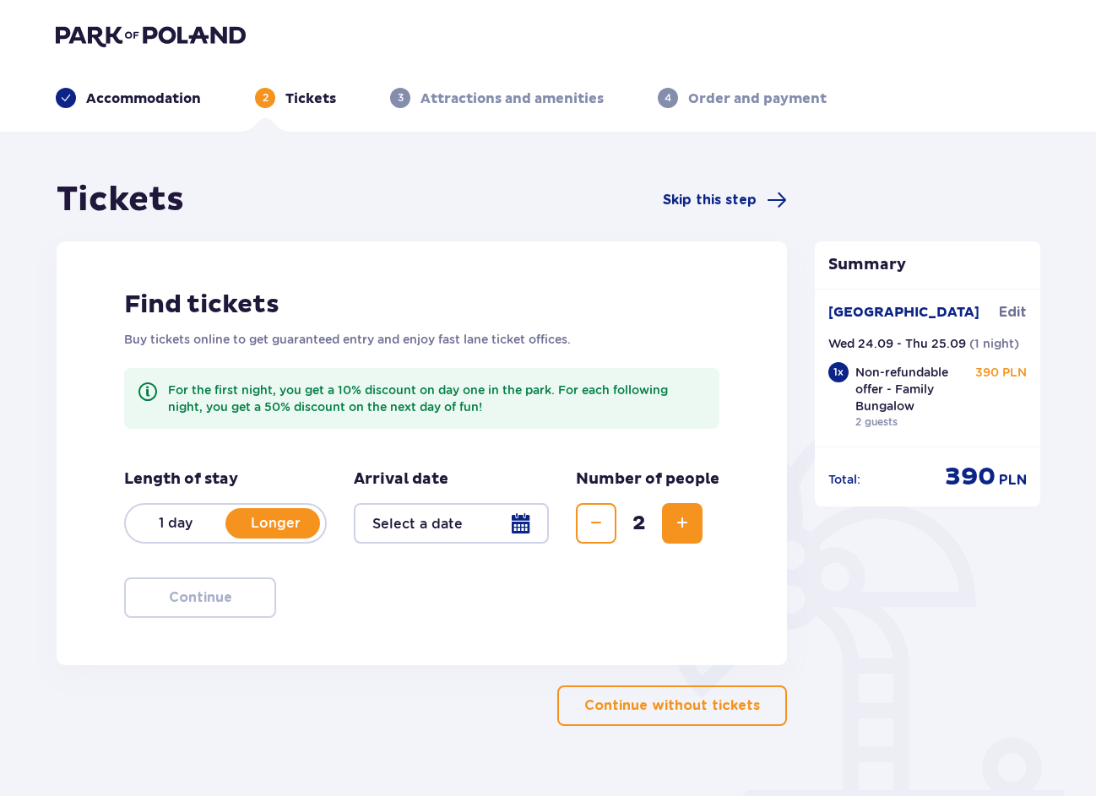
click at [264, 527] on p "Longer" at bounding box center [275, 523] width 100 height 19
click at [264, 523] on p "Longer" at bounding box center [275, 523] width 100 height 19
click at [489, 529] on div at bounding box center [451, 523] width 195 height 41
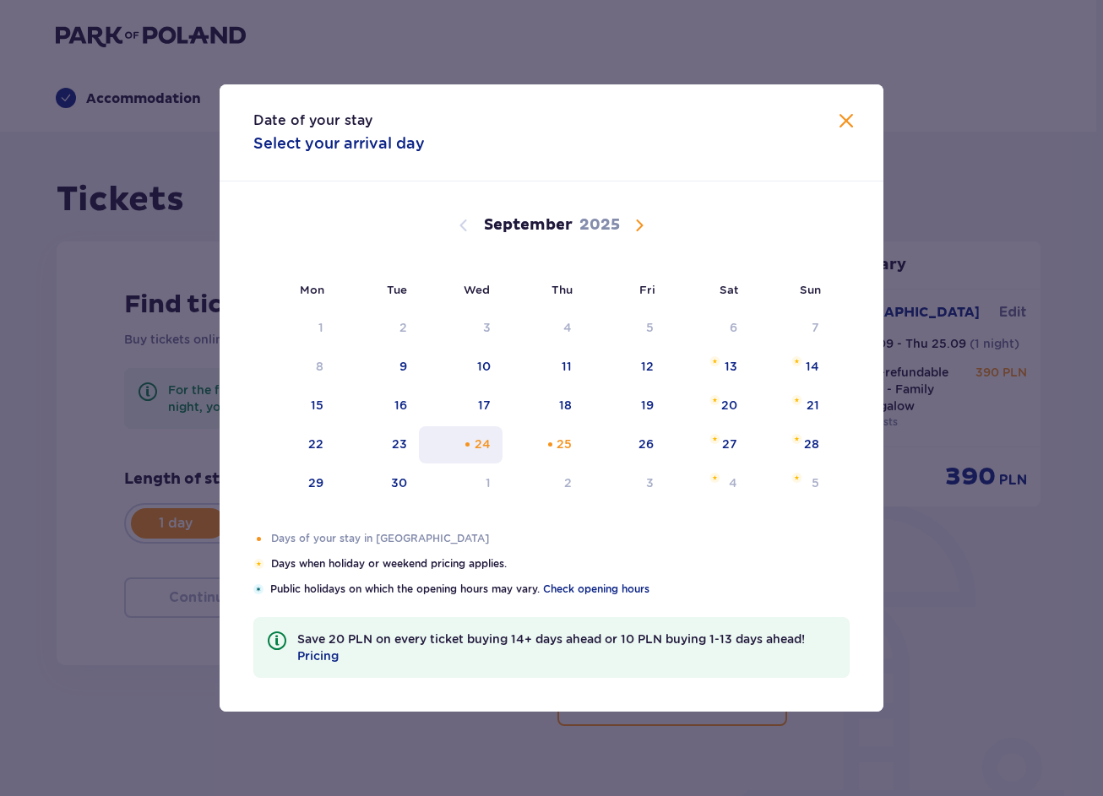
click at [461, 453] on div "24" at bounding box center [461, 444] width 84 height 37
type input "24.09.25"
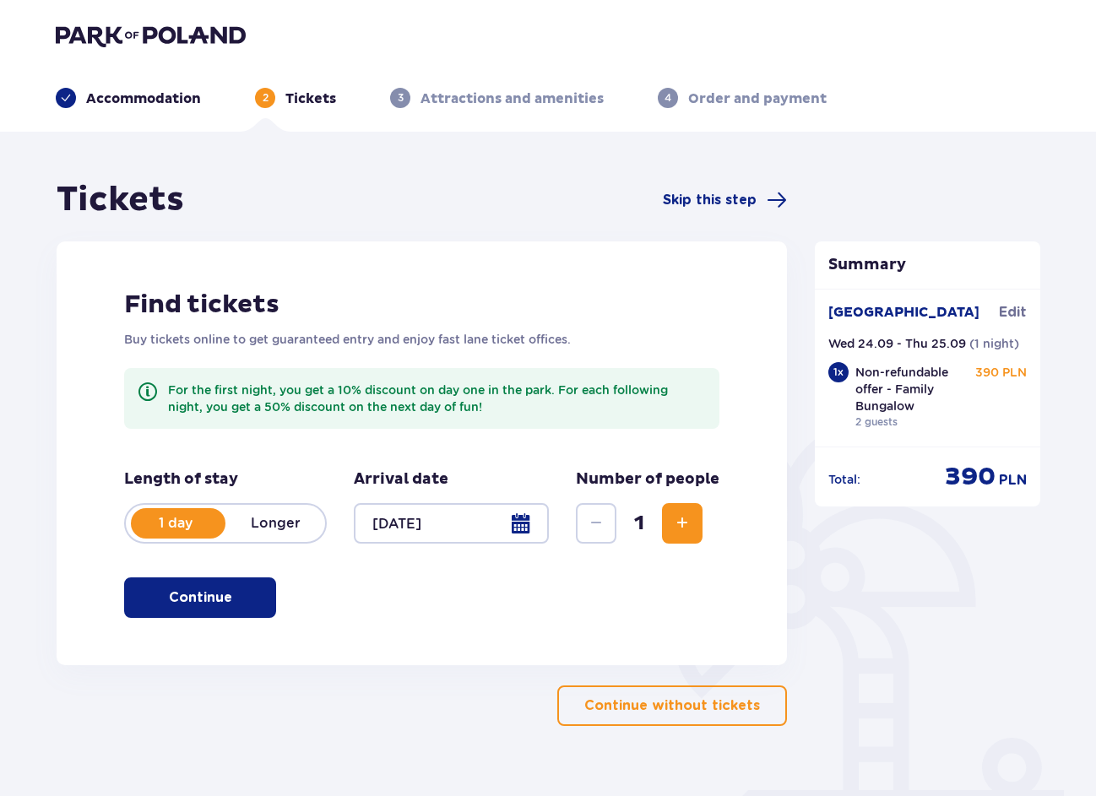
click at [681, 533] on span "Increase" at bounding box center [682, 523] width 20 height 20
click at [658, 711] on p "Continue without tickets" at bounding box center [672, 706] width 176 height 19
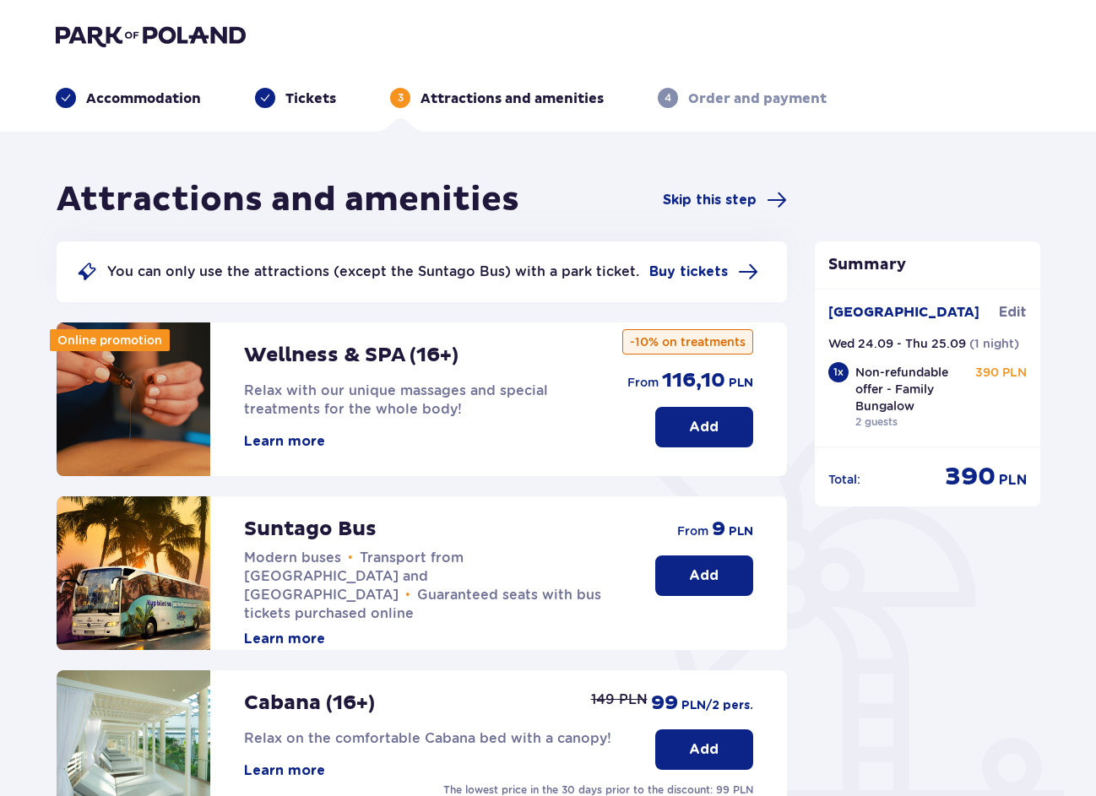
click at [274, 93] on span at bounding box center [265, 98] width 20 height 20
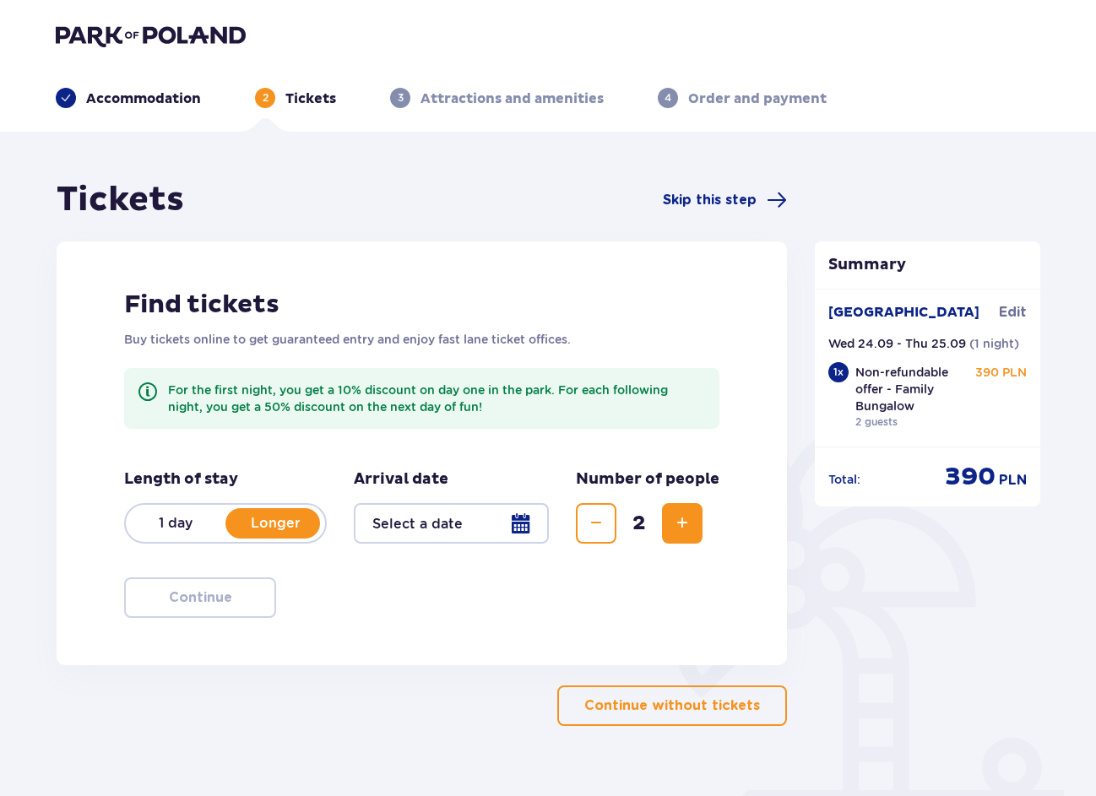
click at [195, 516] on p "1 day" at bounding box center [176, 523] width 100 height 19
click at [506, 526] on div at bounding box center [451, 523] width 195 height 41
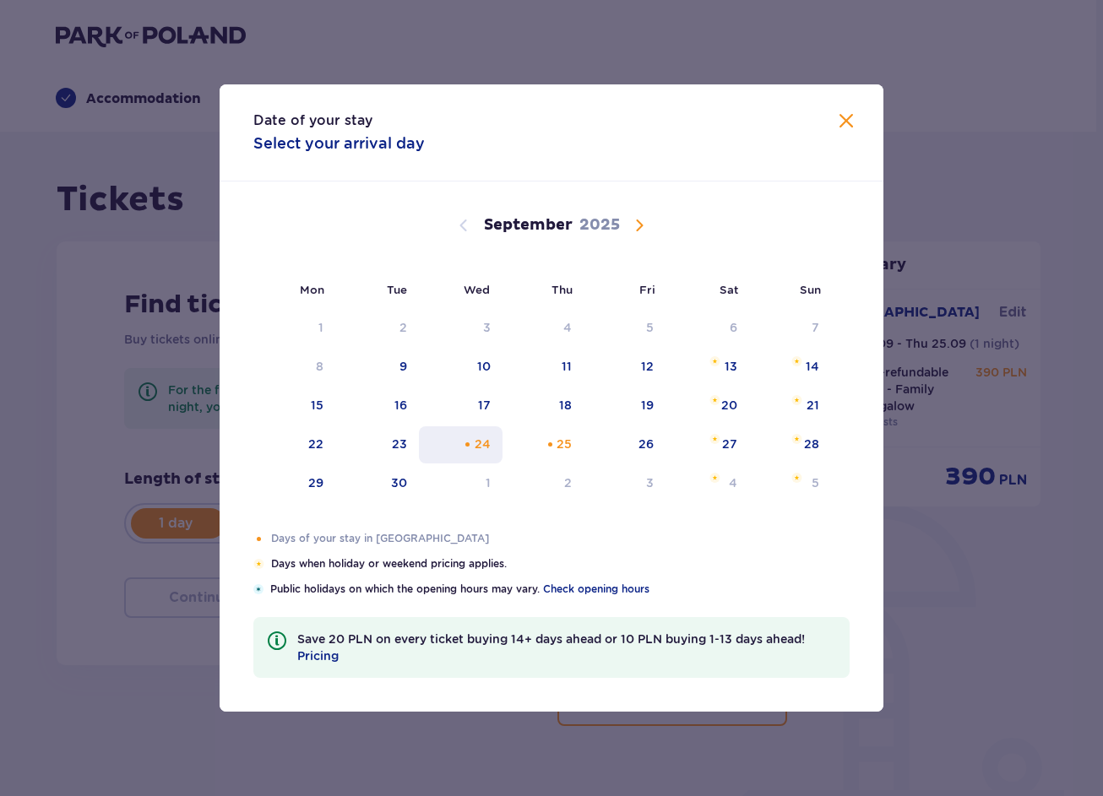
click at [465, 454] on div "24" at bounding box center [461, 444] width 84 height 37
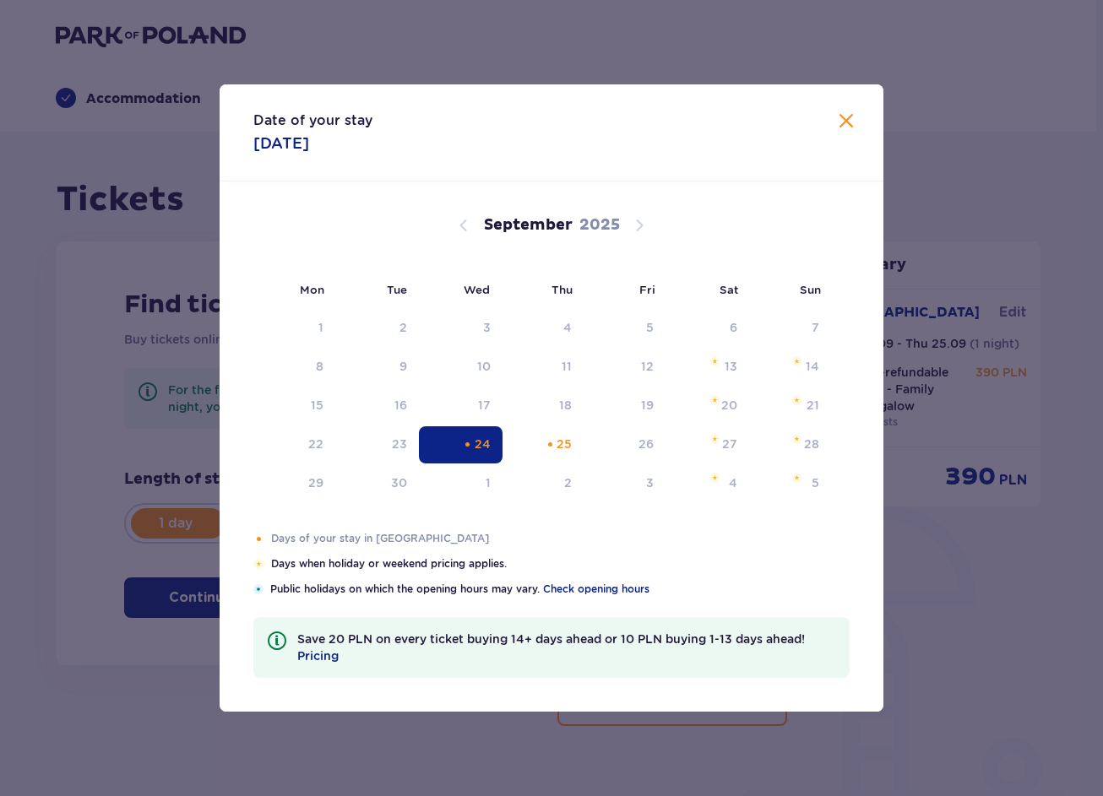
type input "24.09.25"
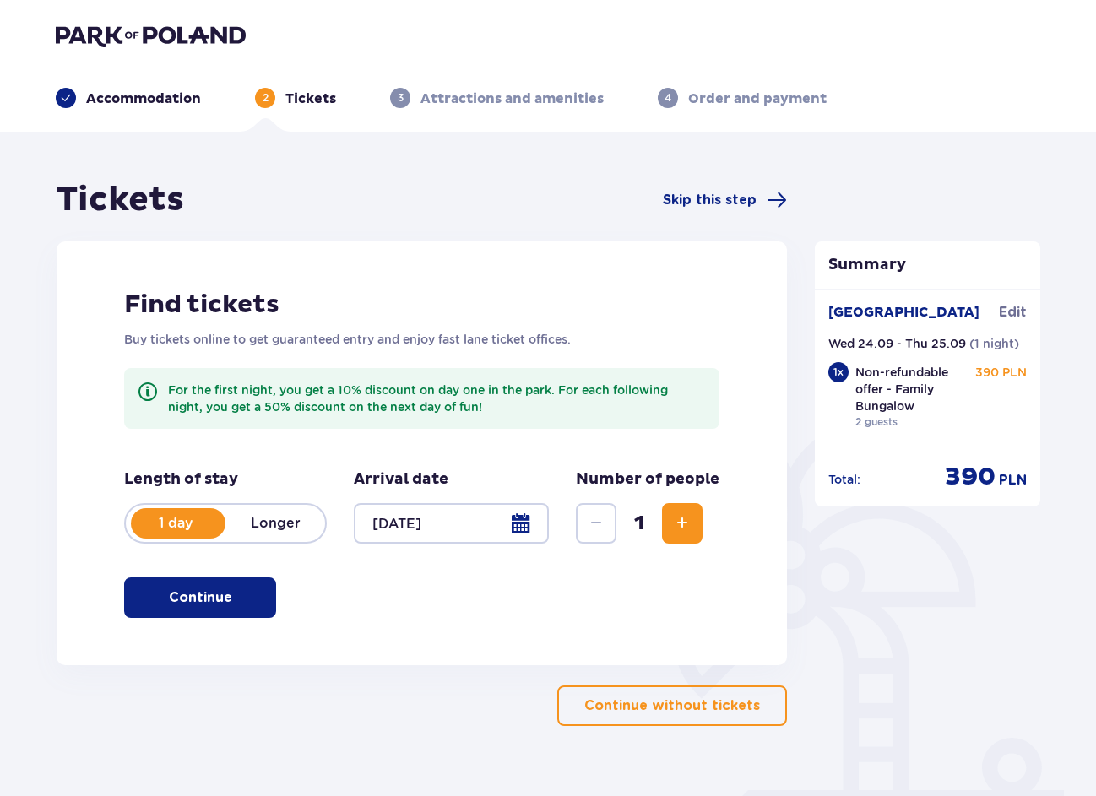
click at [684, 539] on button "Increase" at bounding box center [682, 523] width 41 height 41
click at [191, 595] on p "Continue" at bounding box center [200, 597] width 63 height 19
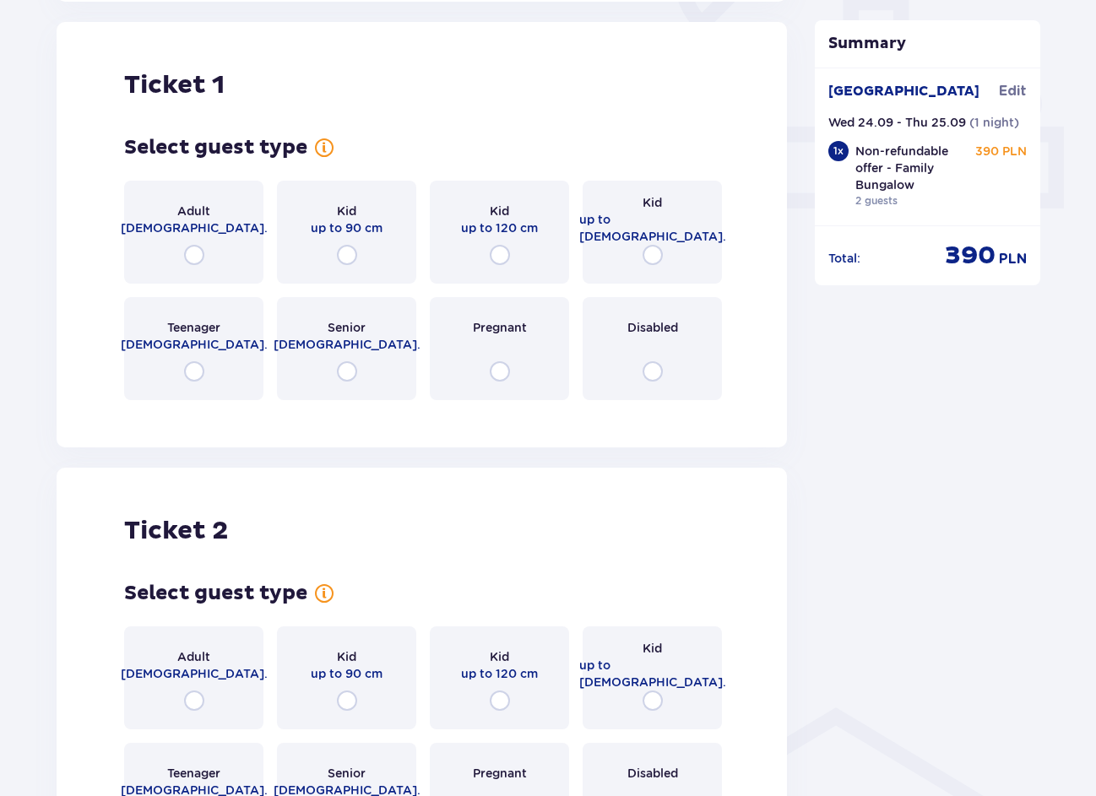
scroll to position [665, 0]
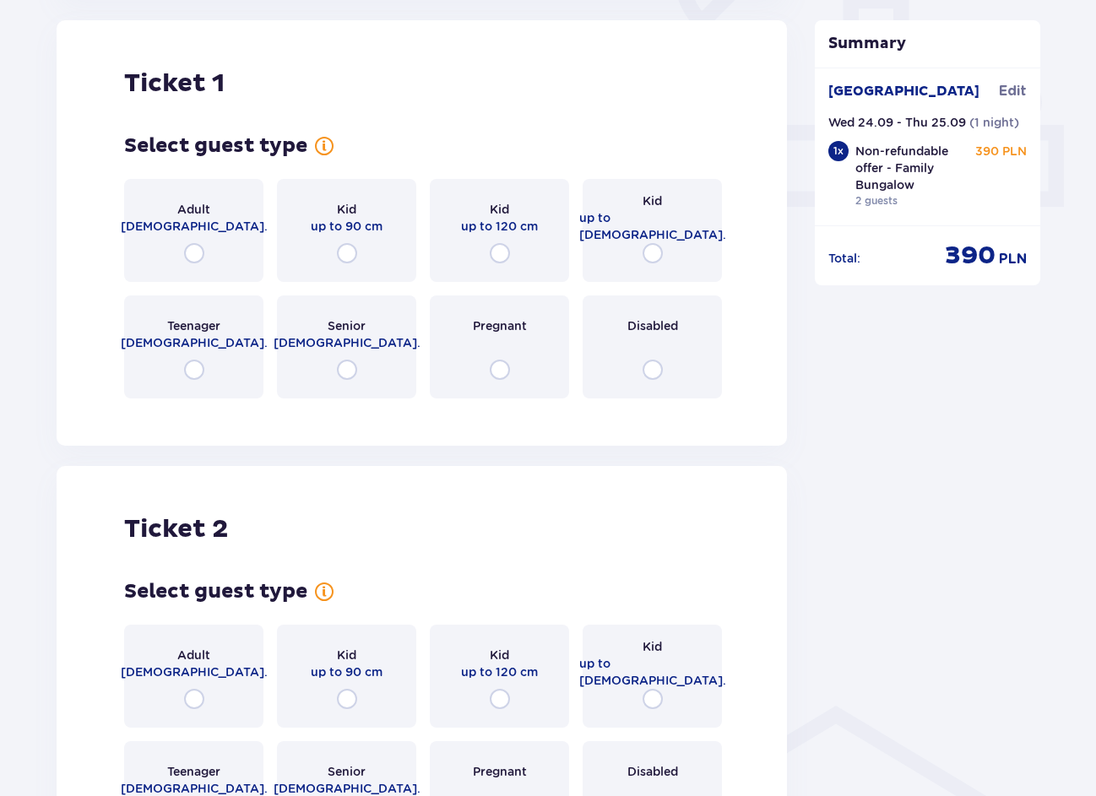
click at [207, 254] on div "Adult 18 - 65 y.o." at bounding box center [193, 230] width 139 height 103
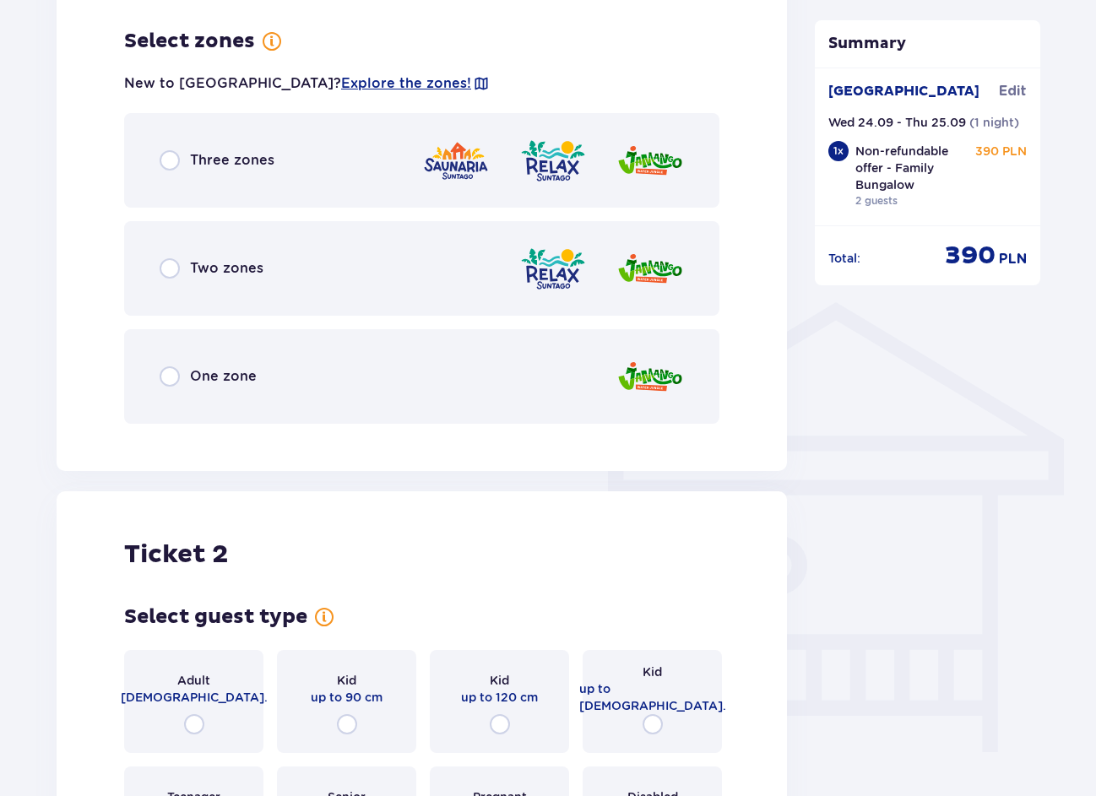
scroll to position [1077, 0]
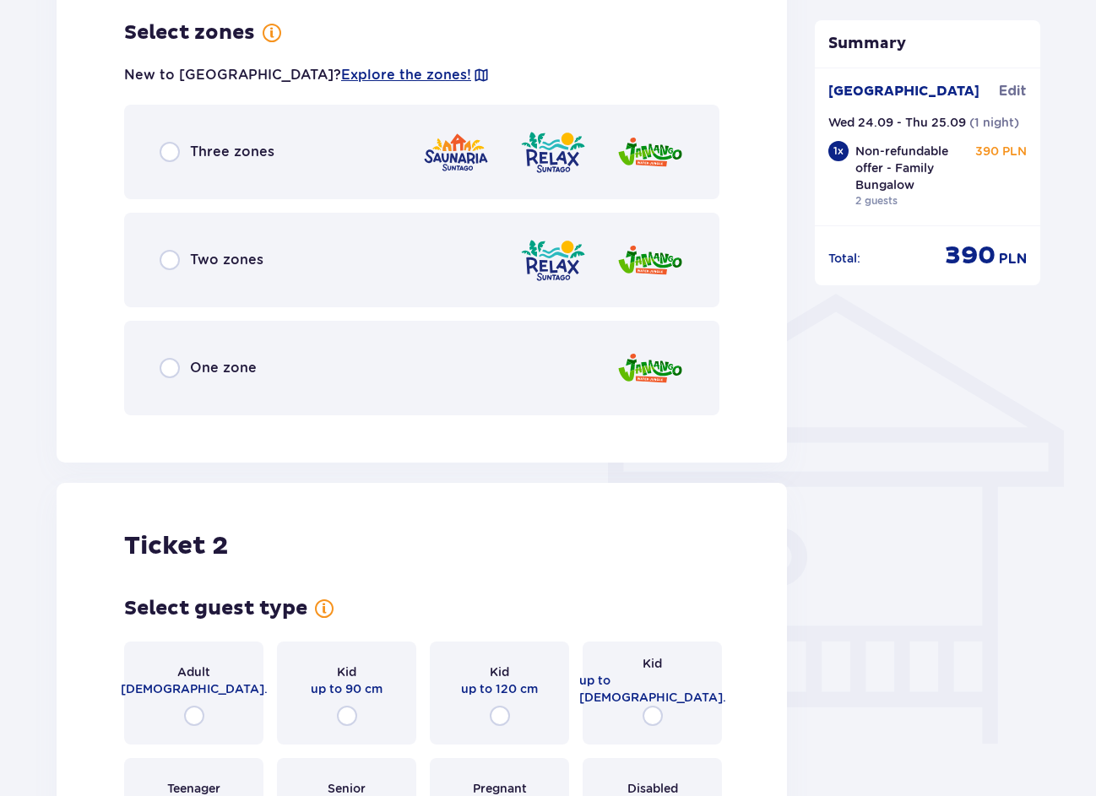
click at [170, 148] on input "radio" at bounding box center [170, 152] width 20 height 20
radio input "true"
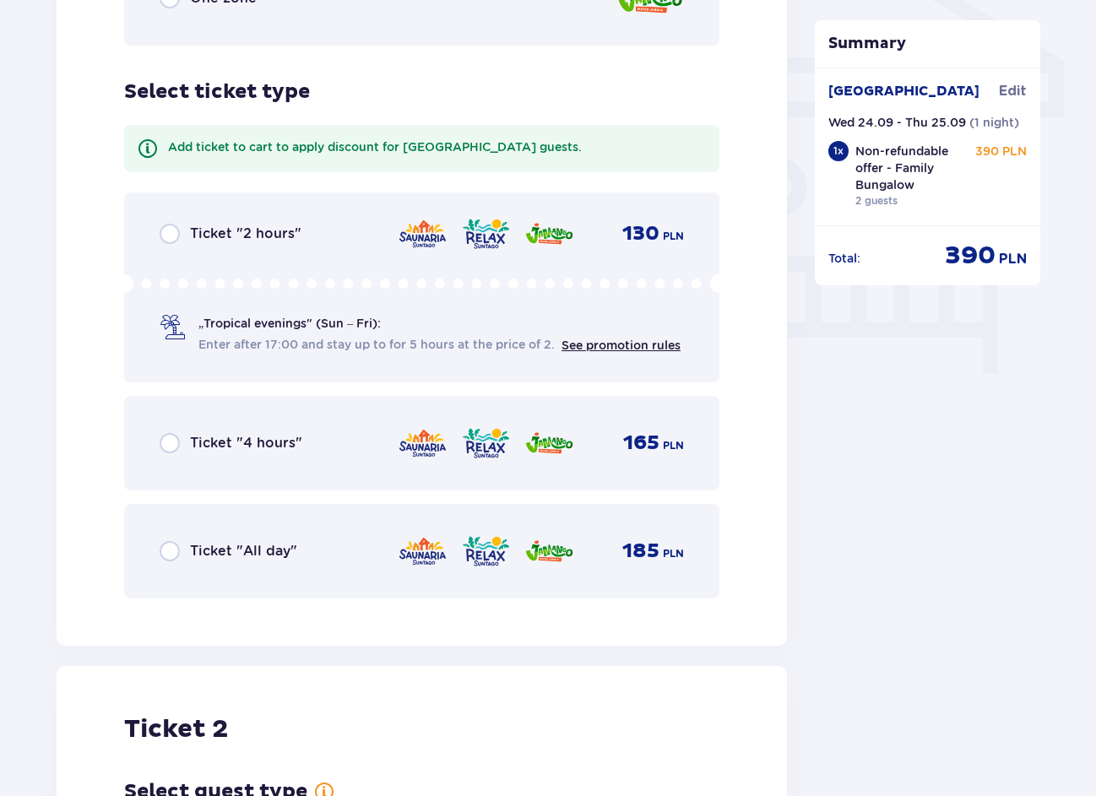
scroll to position [1450, 0]
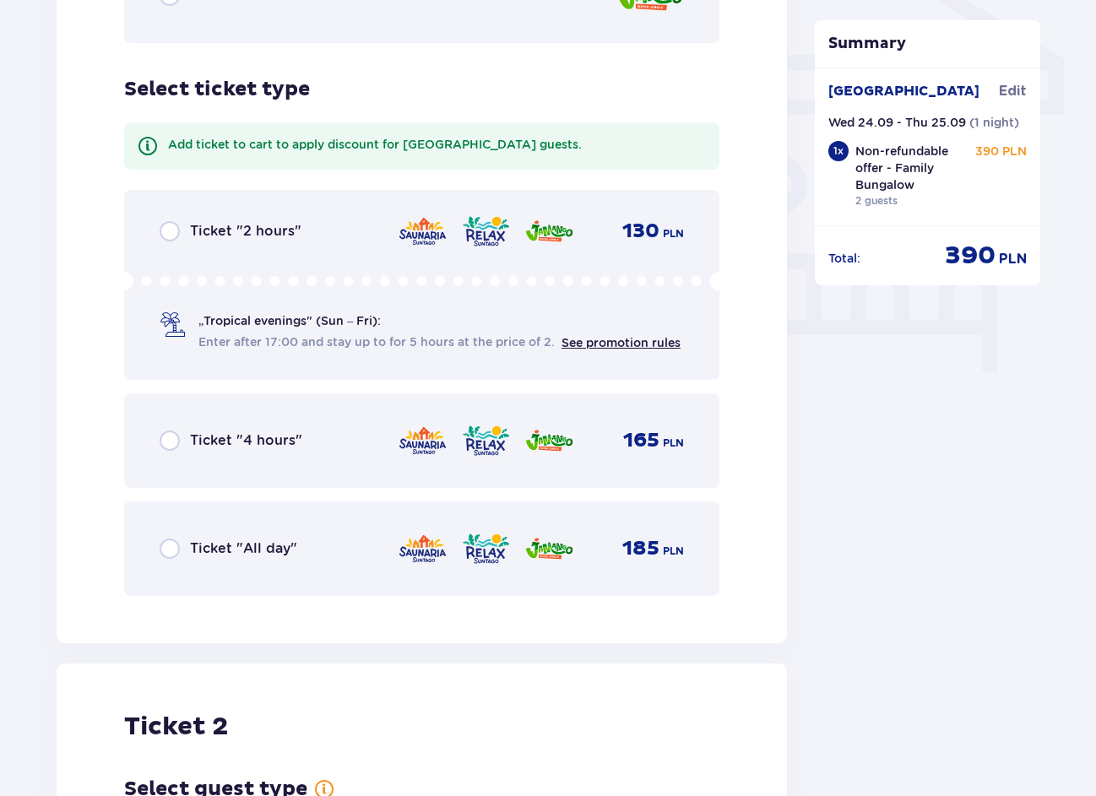
click at [168, 544] on input "radio" at bounding box center [170, 549] width 20 height 20
radio input "true"
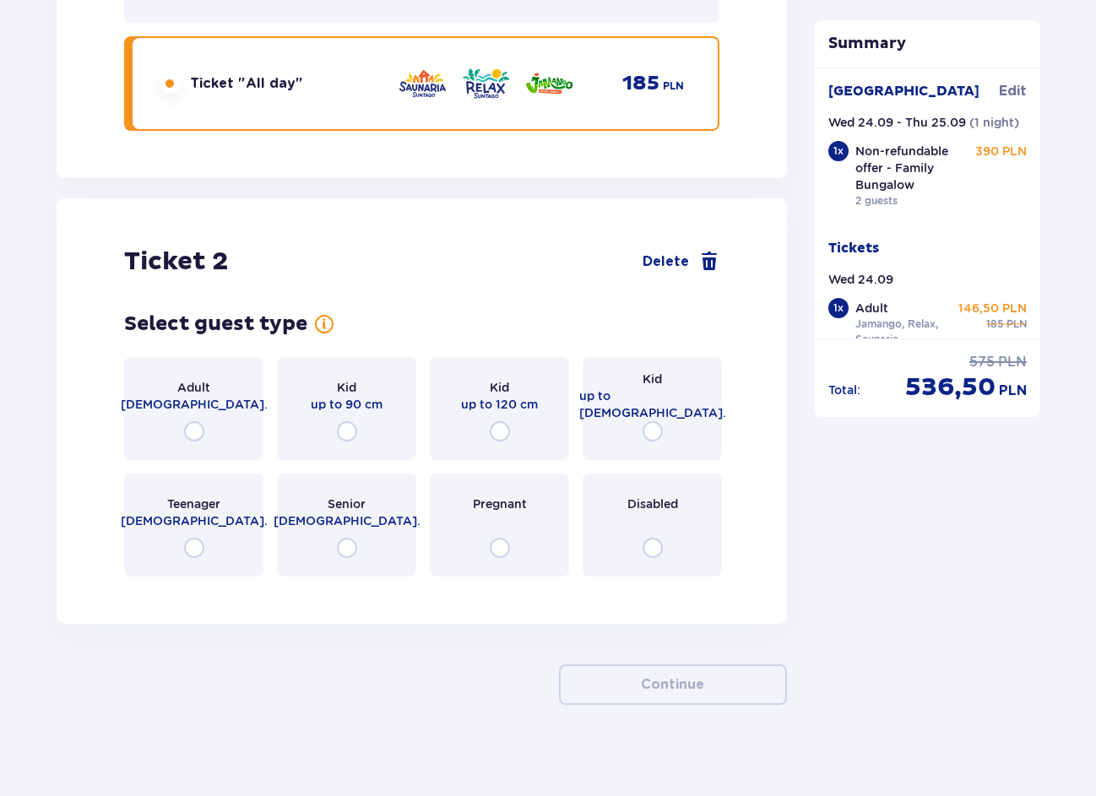
scroll to position [1925, 0]
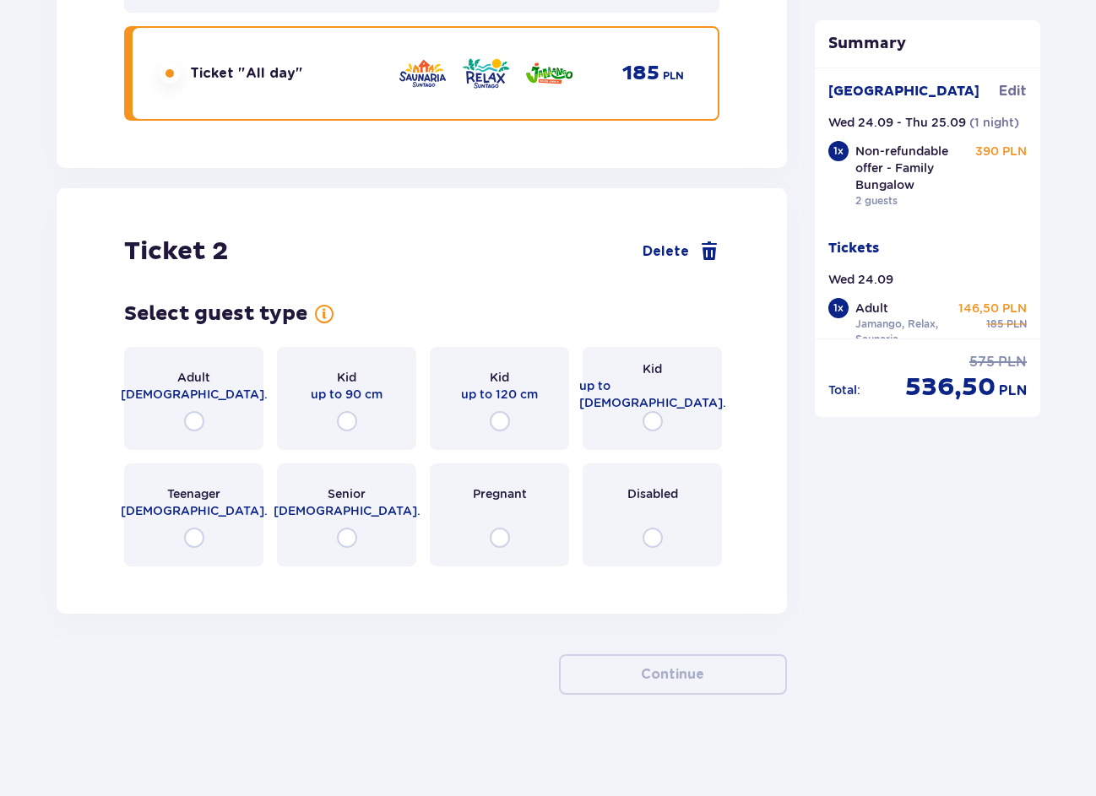
drag, startPoint x: 193, startPoint y: 420, endPoint x: 199, endPoint y: 432, distance: 13.6
click at [199, 432] on div "Adult 18 - 65 y.o." at bounding box center [193, 398] width 139 height 103
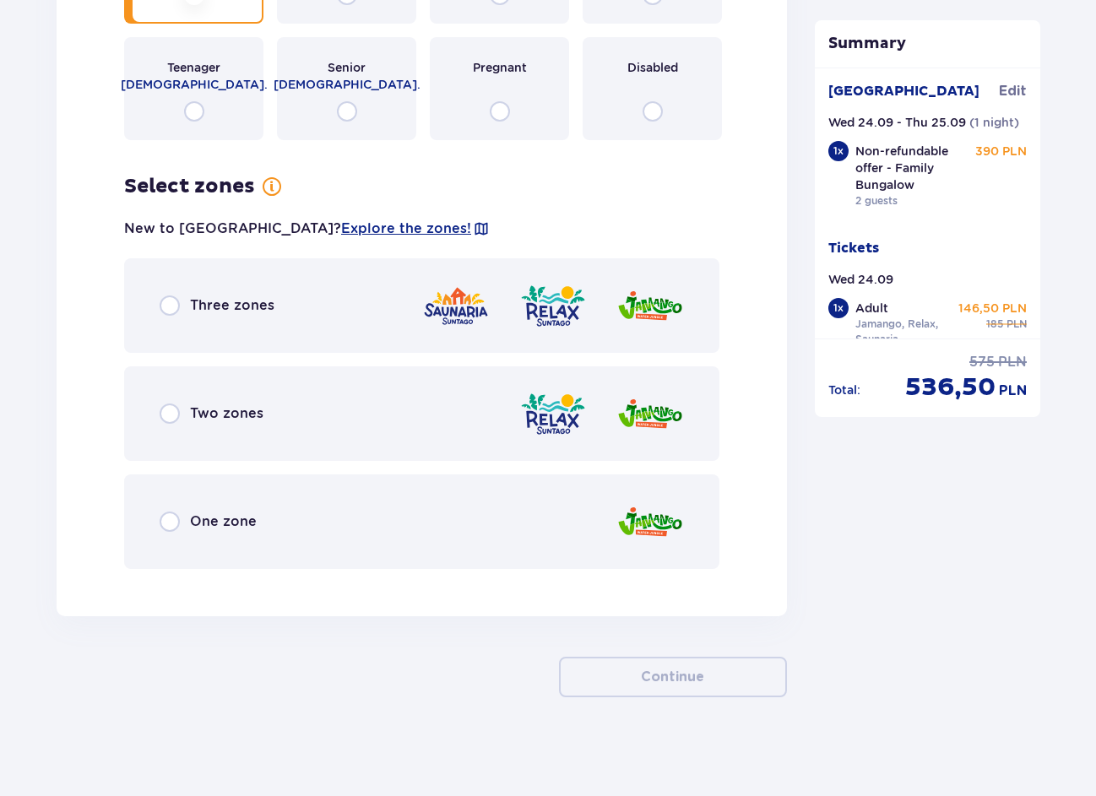
scroll to position [2354, 0]
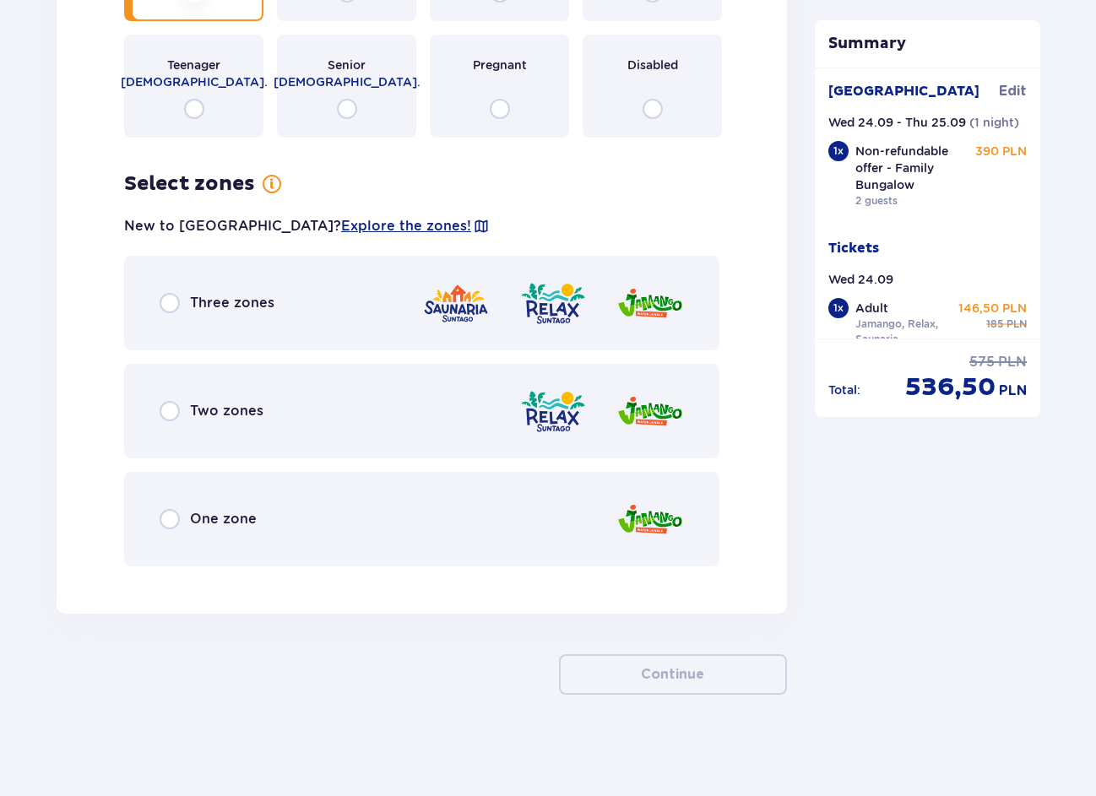
click at [163, 323] on div "Three zones" at bounding box center [421, 303] width 595 height 95
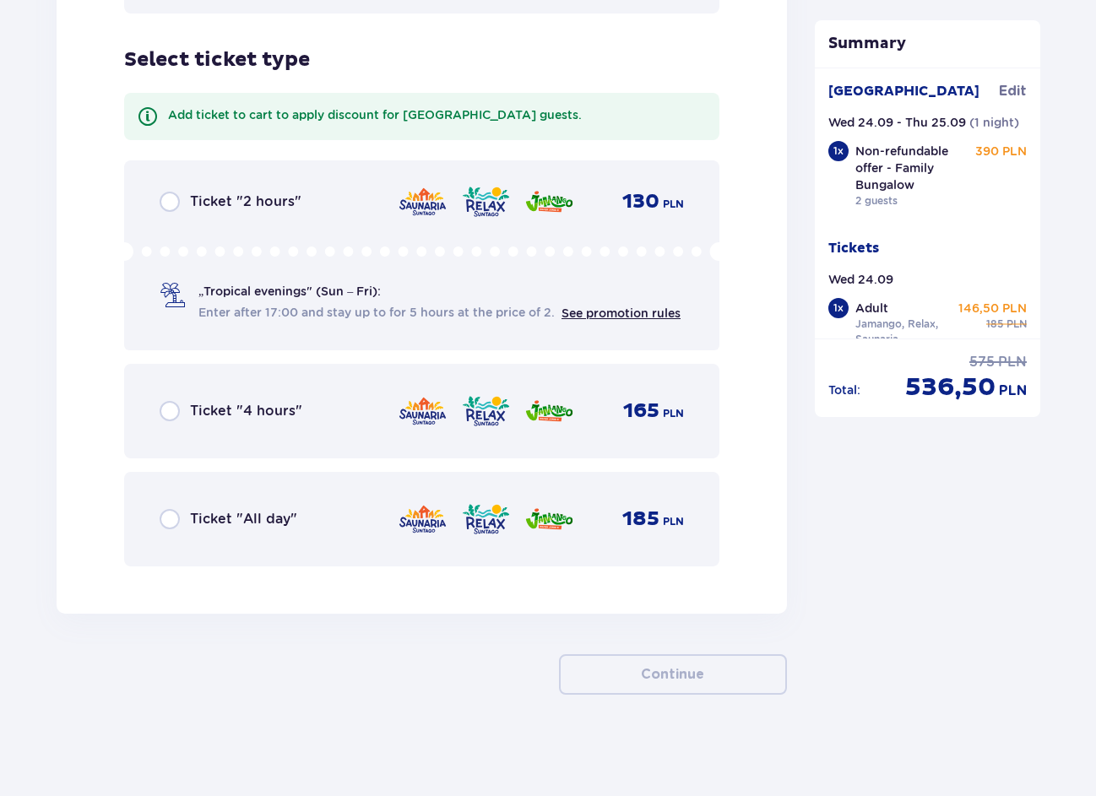
scroll to position [2907, 0]
click at [161, 530] on div "Ticket "All day" 185 PLN" at bounding box center [422, 519] width 524 height 35
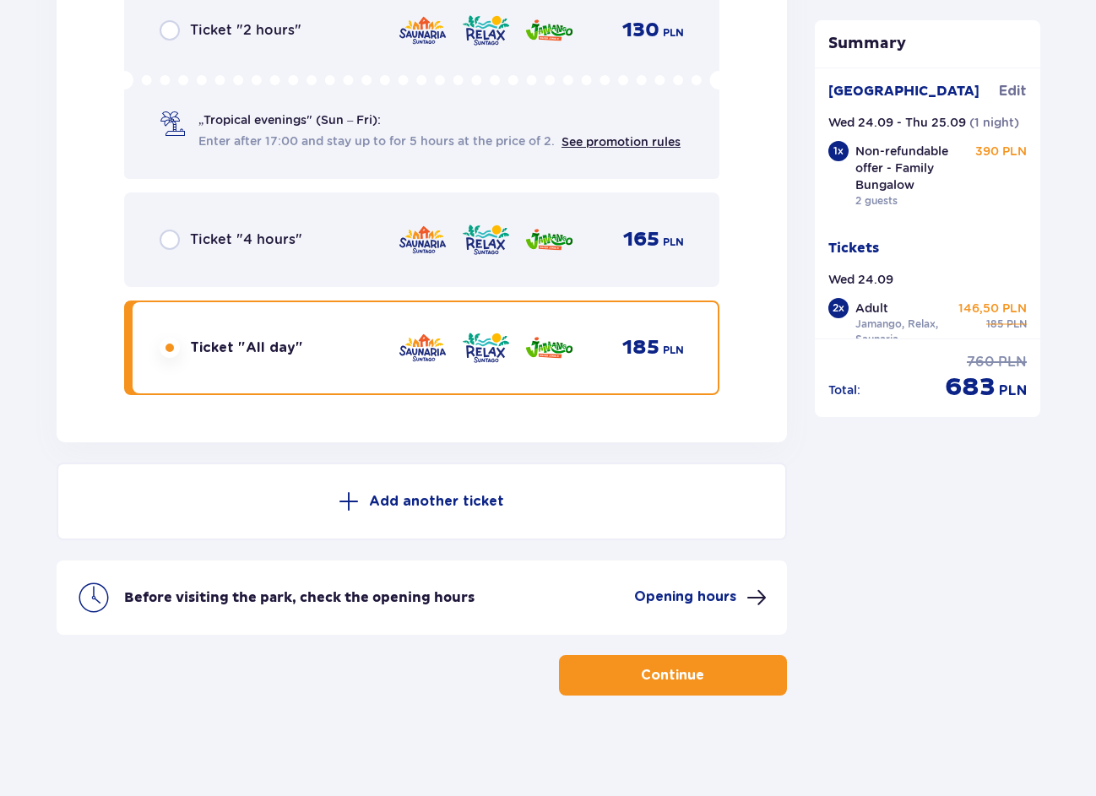
scroll to position [3079, 0]
click at [641, 668] on p "Continue" at bounding box center [672, 674] width 63 height 19
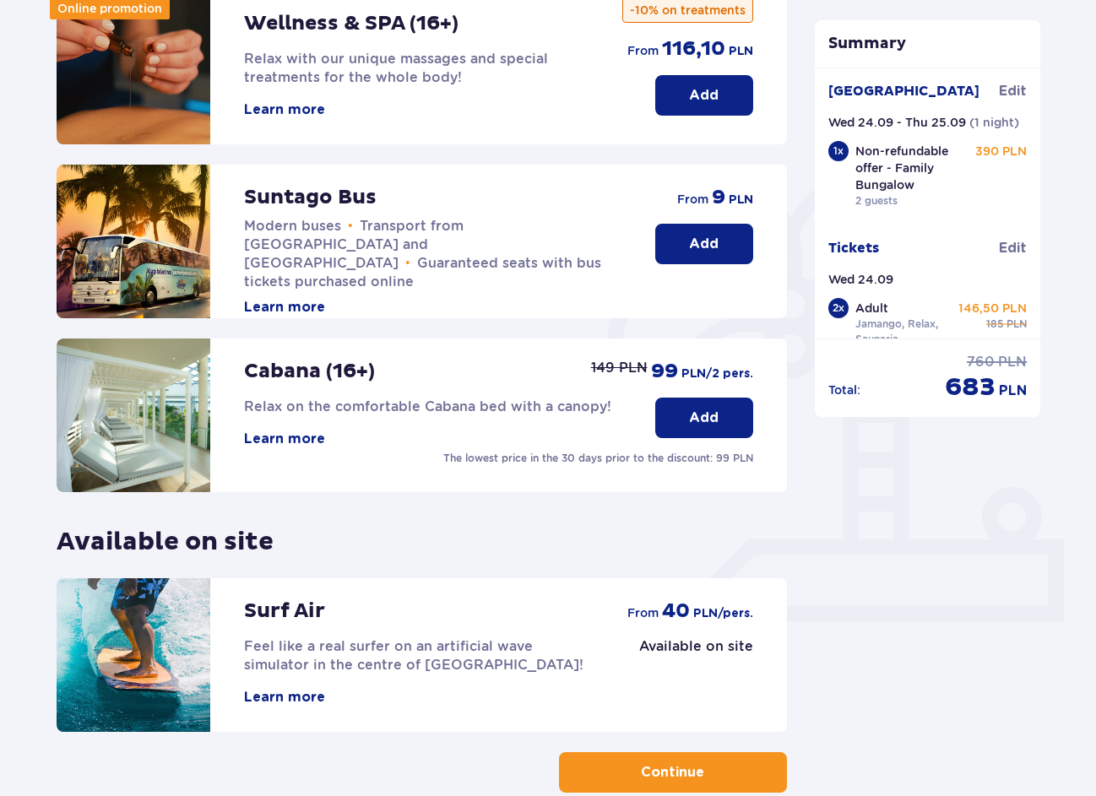
scroll to position [296, 0]
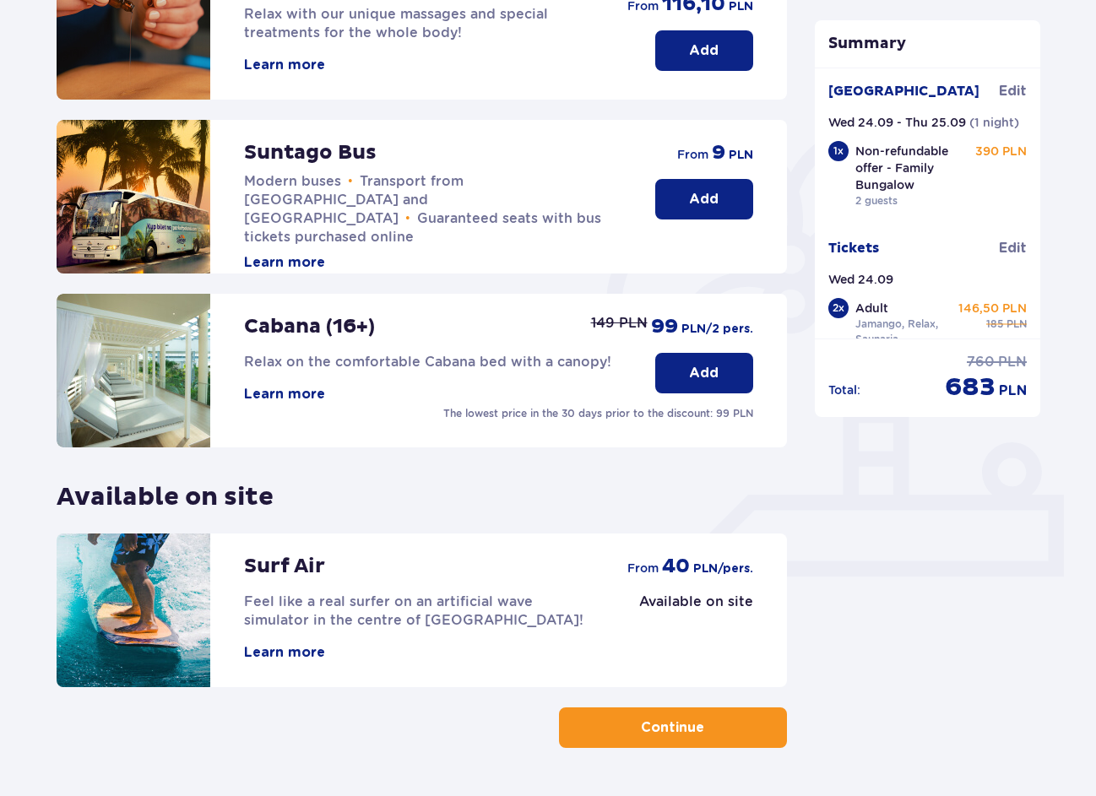
click at [683, 207] on button "Add" at bounding box center [704, 199] width 98 height 41
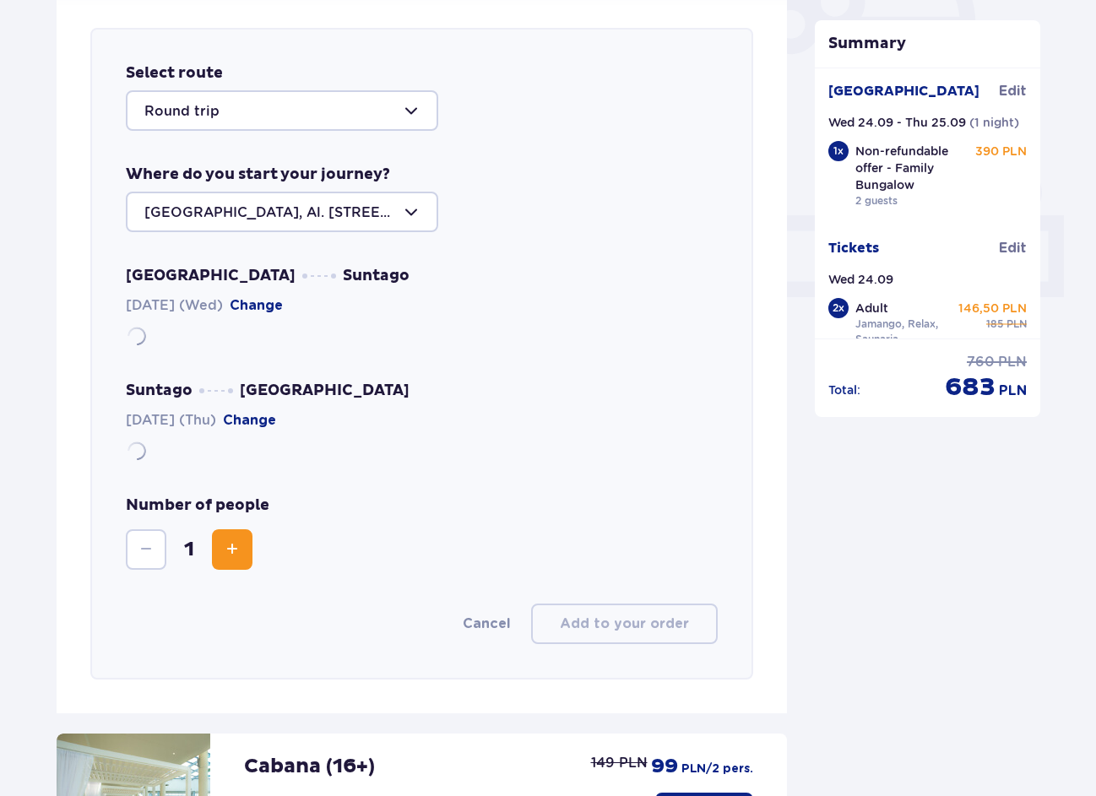
scroll to position [583, 0]
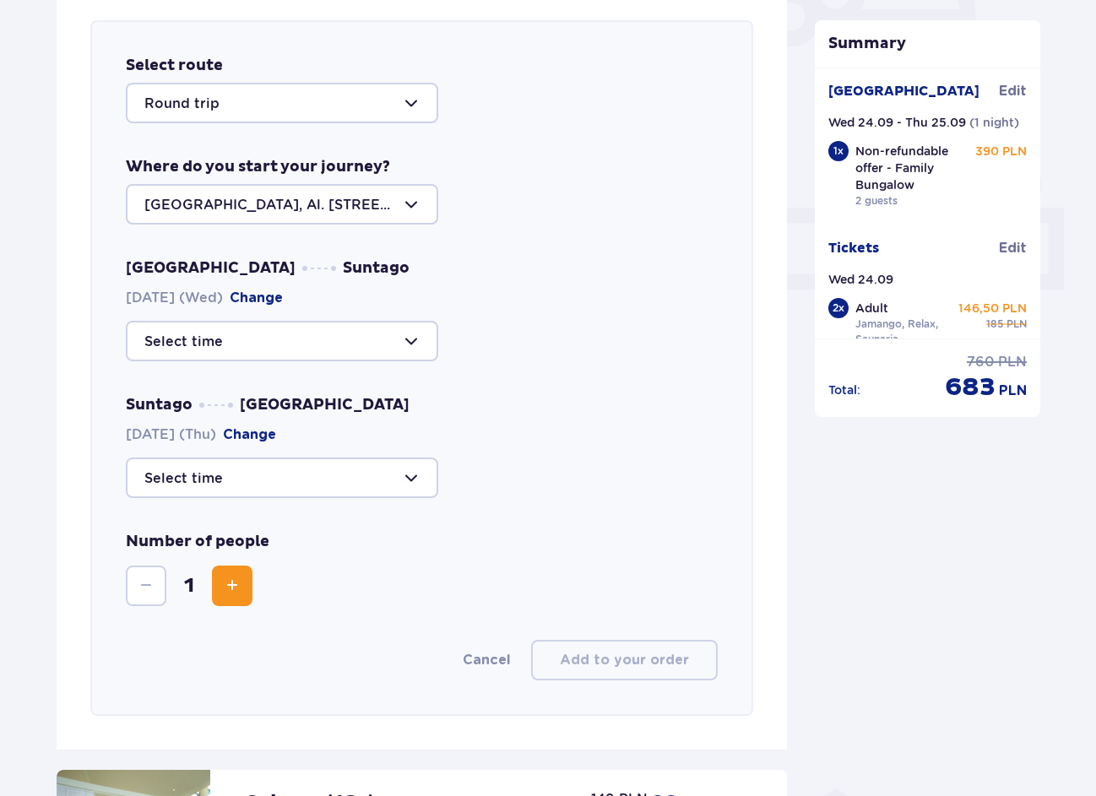
click at [286, 107] on div at bounding box center [282, 103] width 312 height 41
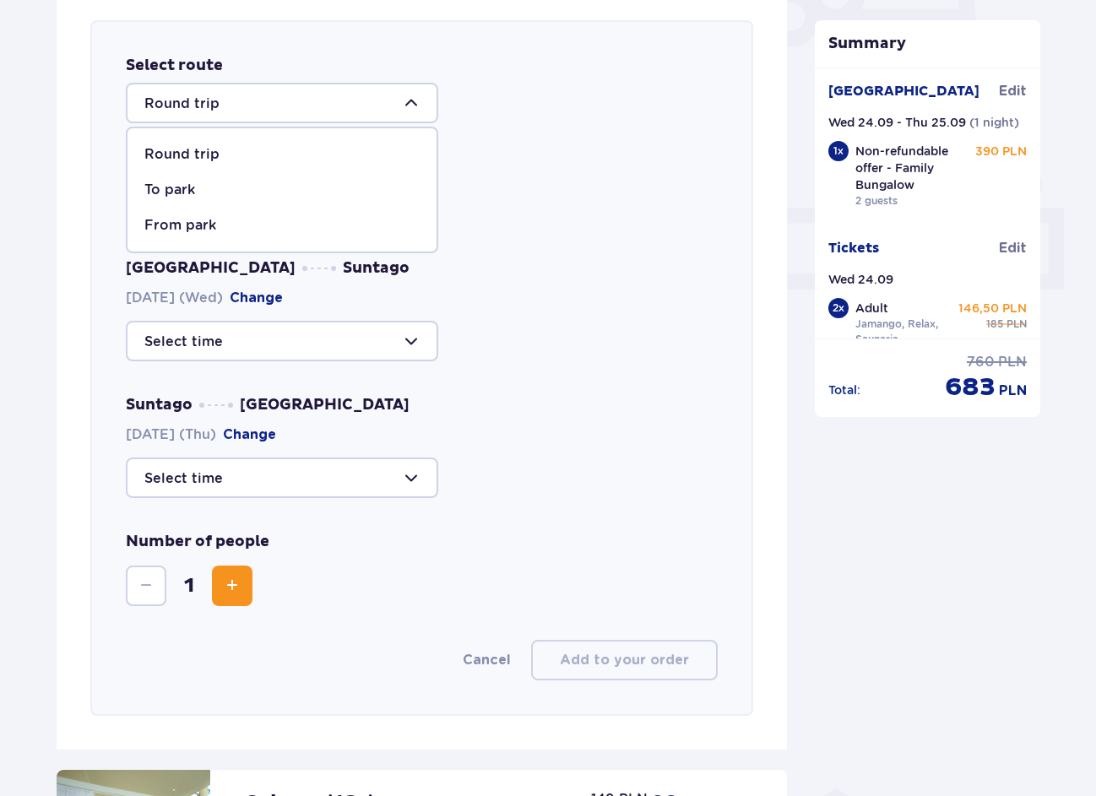
click at [526, 114] on div "Round trip Round trip To park From park" at bounding box center [422, 103] width 592 height 41
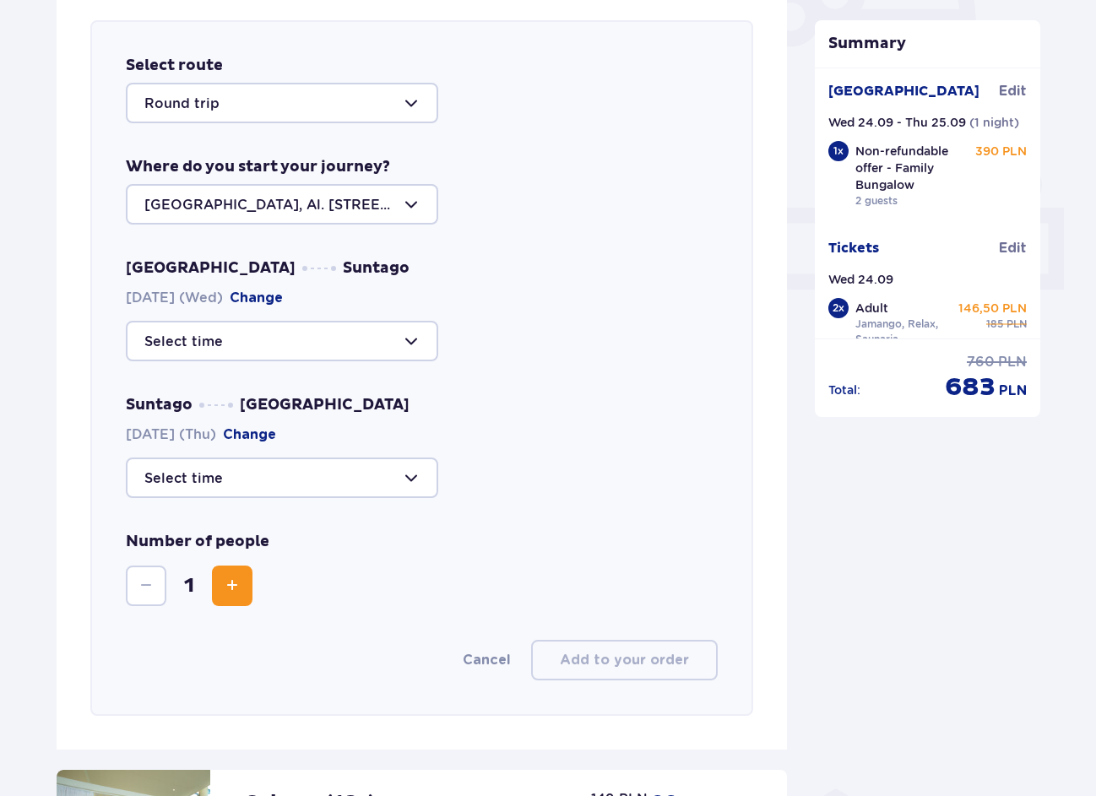
click at [298, 203] on div at bounding box center [282, 204] width 312 height 41
click at [554, 249] on div "Select route Round trip Where do you start your journey? Warsaw, Al. Jerozolims…" at bounding box center [421, 368] width 663 height 696
click at [381, 335] on div at bounding box center [282, 341] width 312 height 41
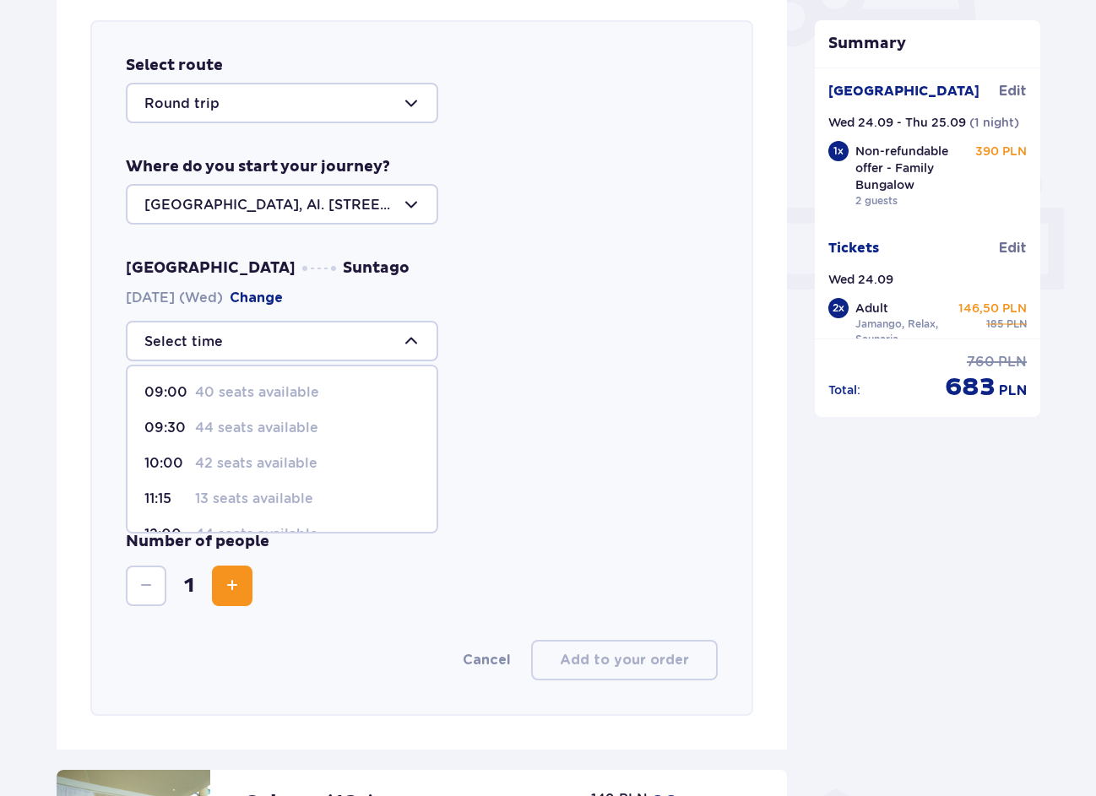
click at [274, 431] on p "44 seats available" at bounding box center [256, 428] width 123 height 19
type input "09:30"
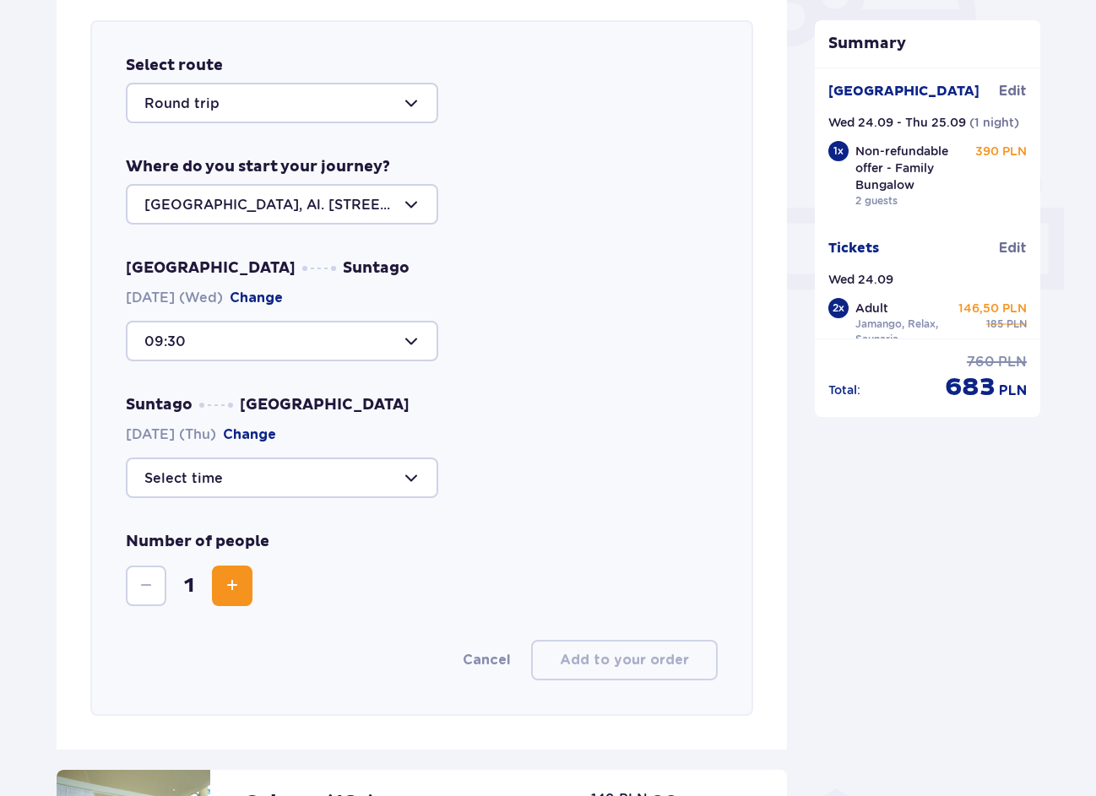
click at [229, 572] on button "Increase" at bounding box center [232, 586] width 41 height 41
click at [284, 486] on div at bounding box center [282, 478] width 312 height 41
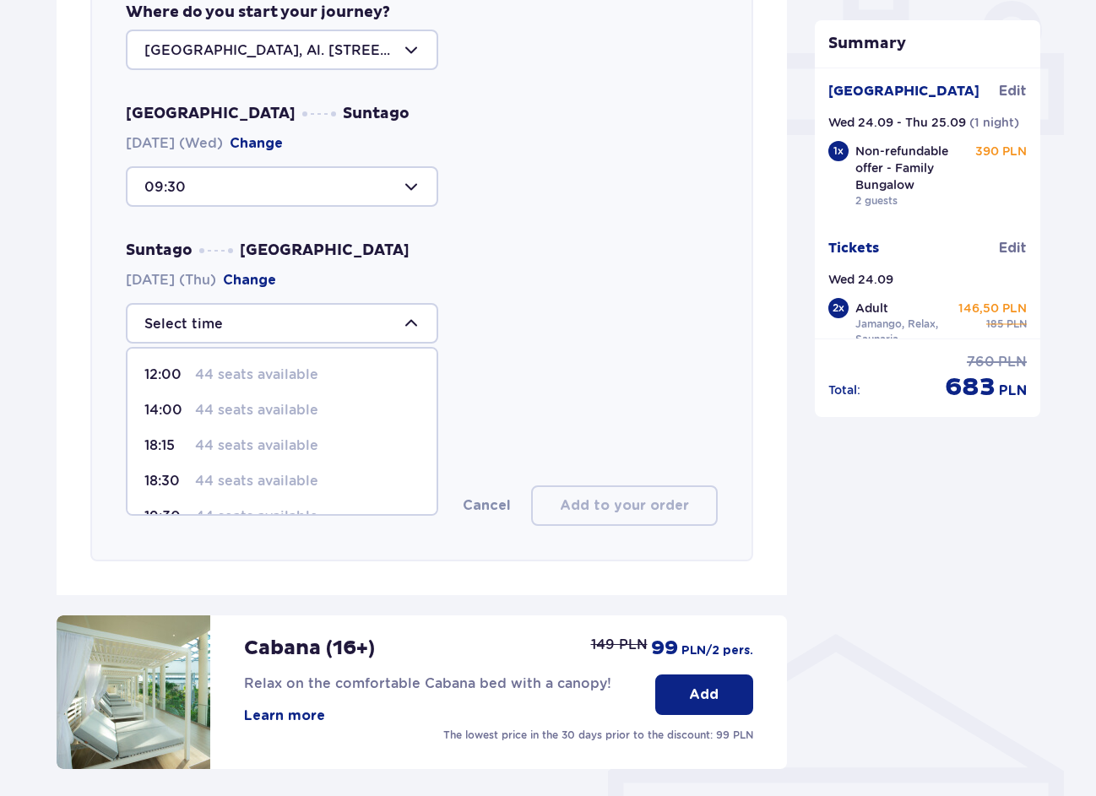
scroll to position [0, 0]
click at [175, 371] on p "12:00" at bounding box center [166, 375] width 44 height 19
type input "12:00"
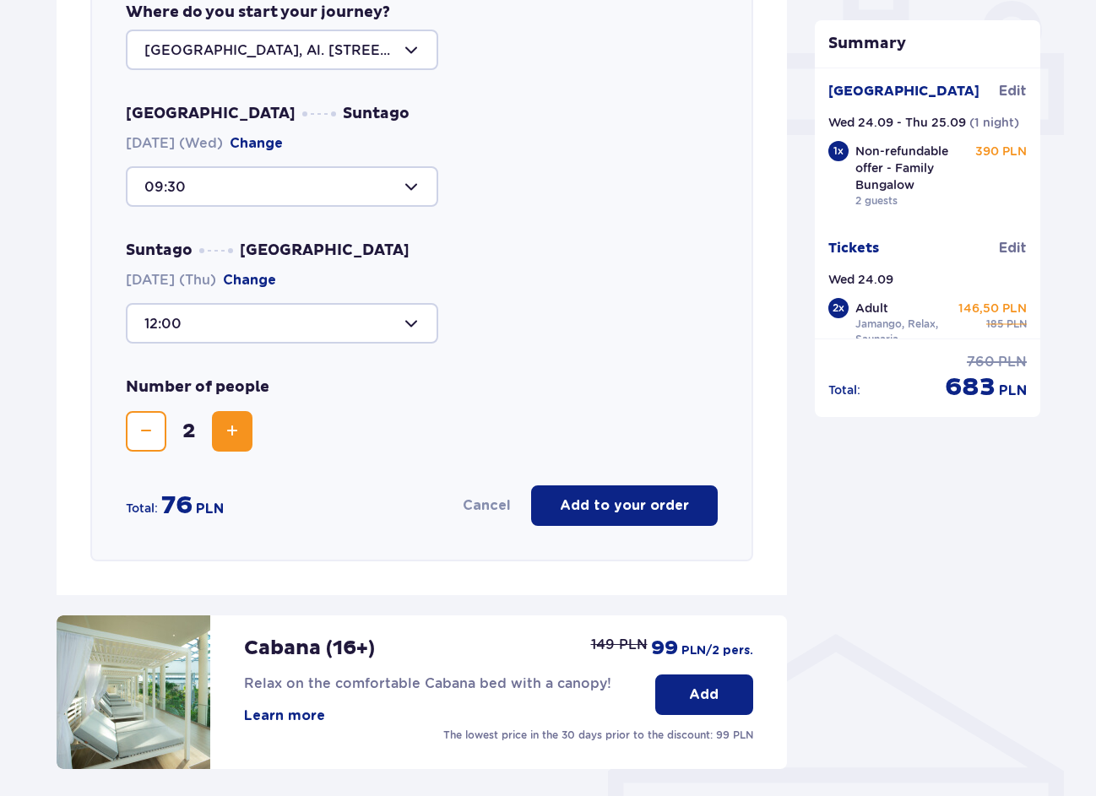
click at [601, 512] on p "Add to your order" at bounding box center [624, 505] width 129 height 19
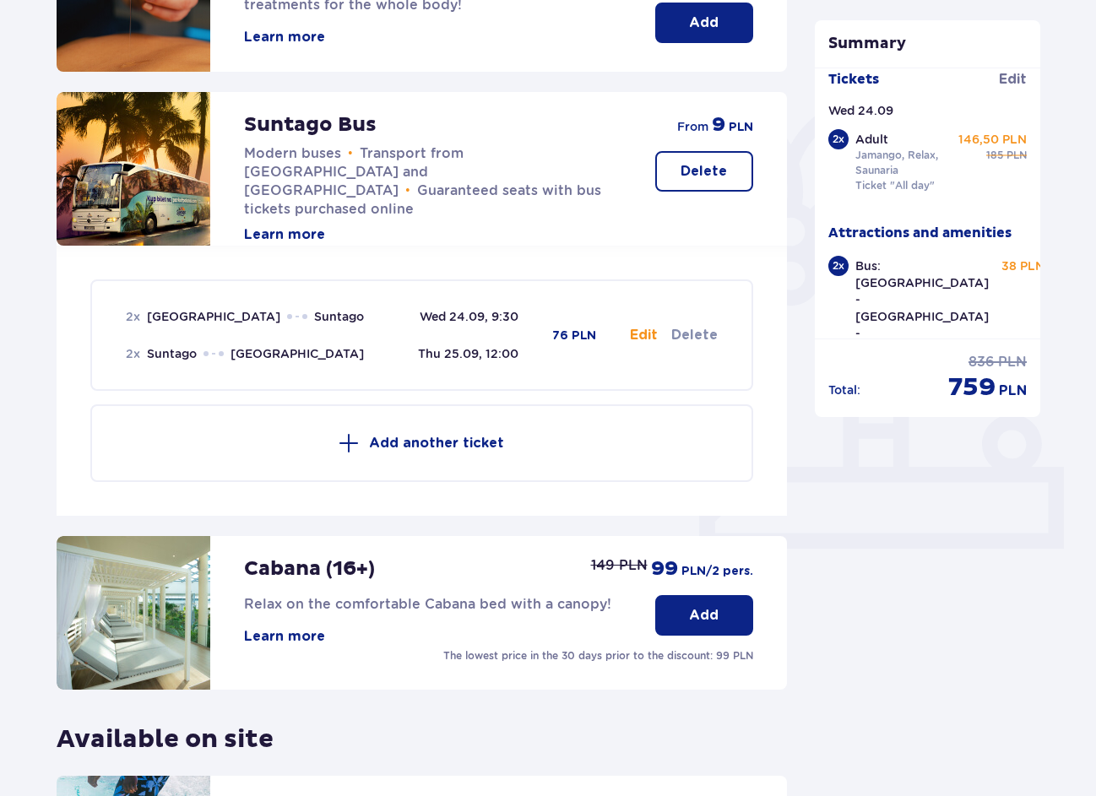
scroll to position [313, 0]
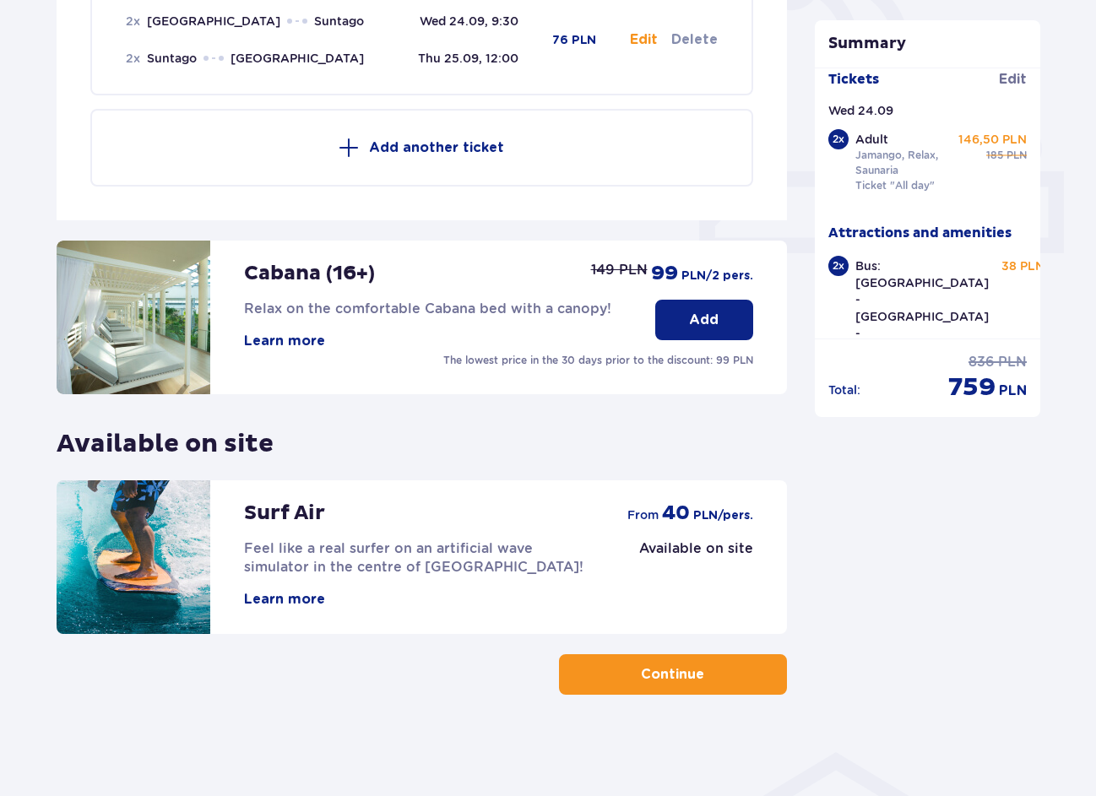
click at [677, 690] on button "Continue" at bounding box center [673, 674] width 228 height 41
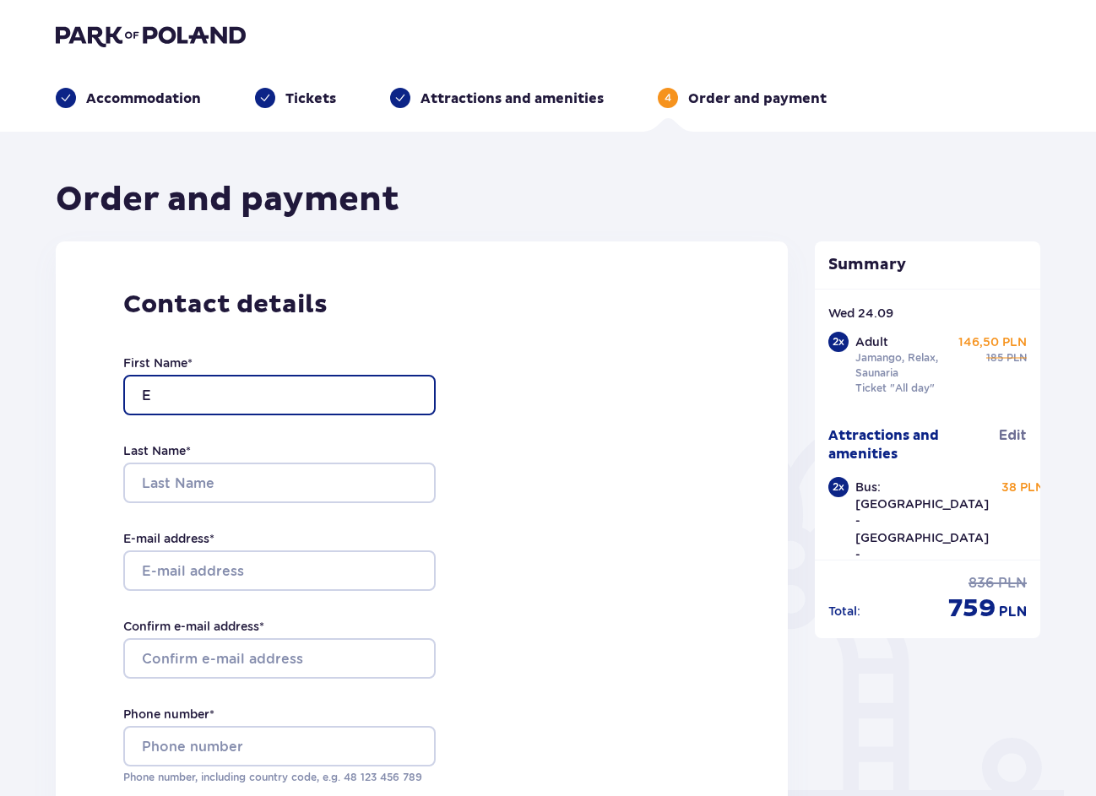
type input "Ec"
